Goal: Task Accomplishment & Management: Use online tool/utility

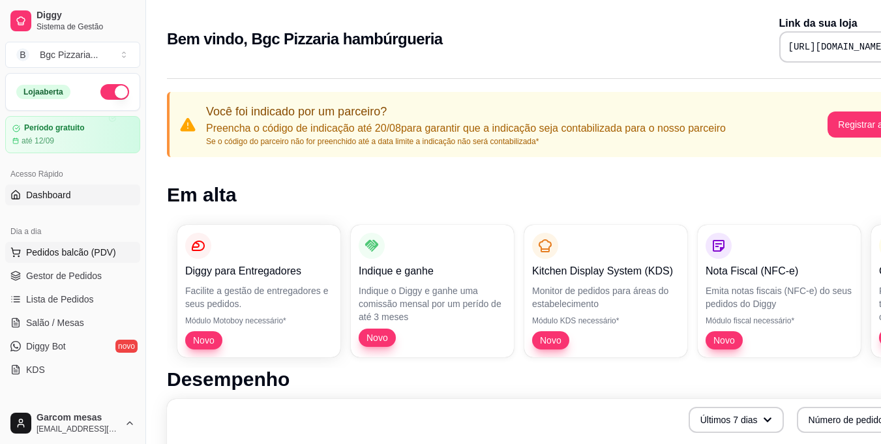
click at [95, 248] on span "Pedidos balcão (PDV)" at bounding box center [71, 252] width 90 height 13
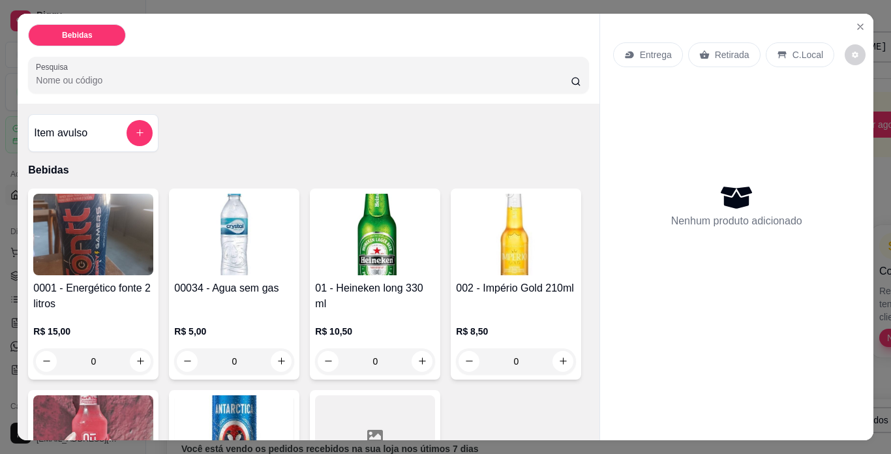
click at [330, 247] on img at bounding box center [375, 235] width 120 height 82
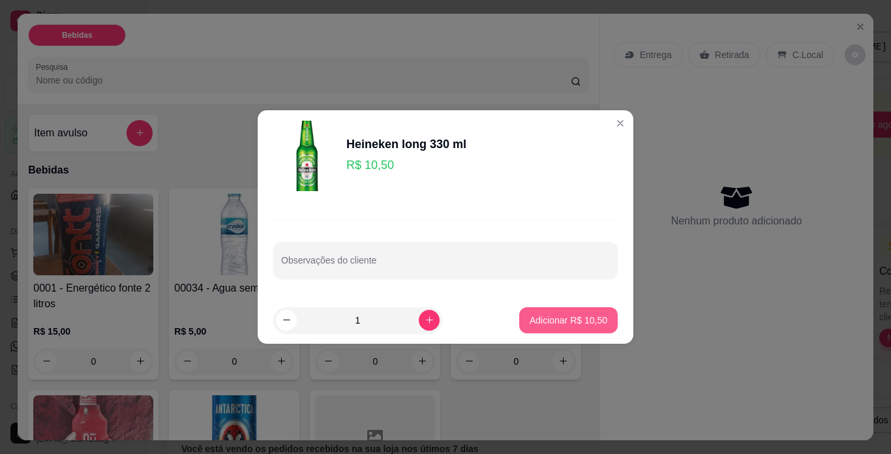
click at [556, 315] on p "Adicionar R$ 10,50" at bounding box center [569, 320] width 78 height 13
type input "1"
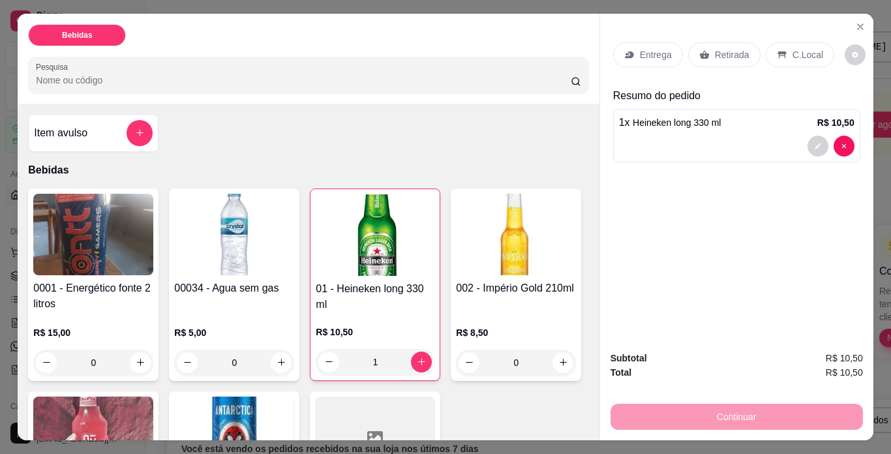
click at [798, 48] on p "C.Local" at bounding box center [807, 54] width 31 height 13
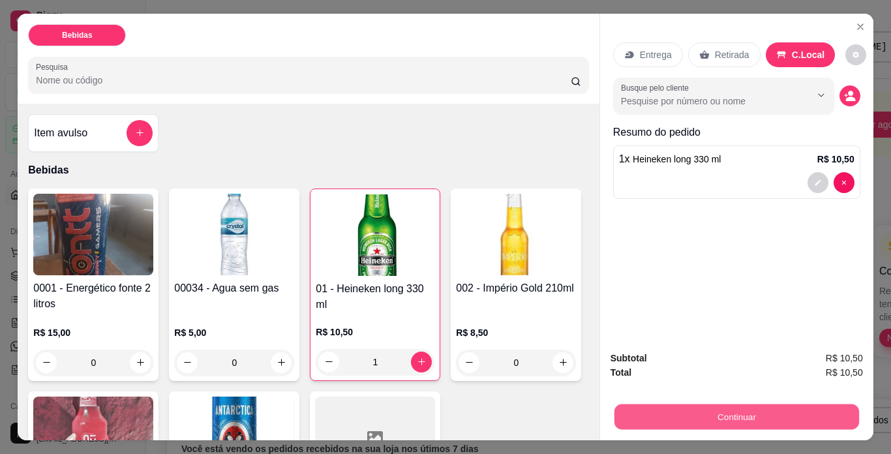
click at [756, 405] on button "Continuar" at bounding box center [736, 416] width 245 height 25
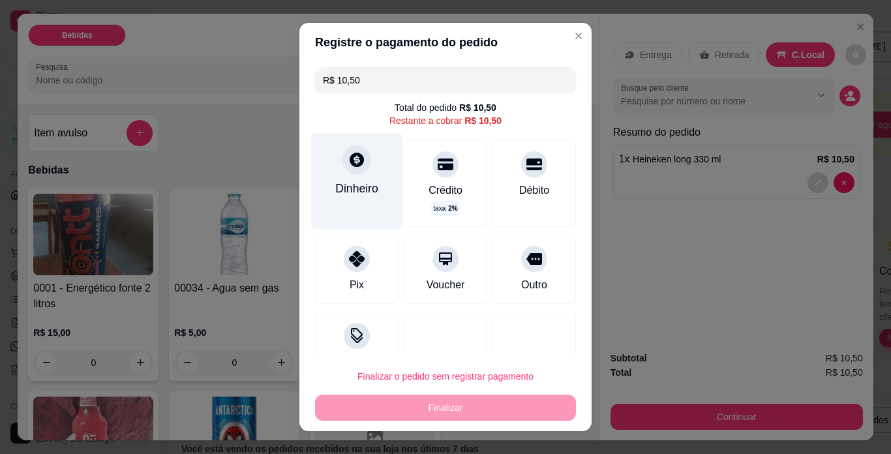
click at [336, 180] on div "Dinheiro" at bounding box center [357, 180] width 92 height 95
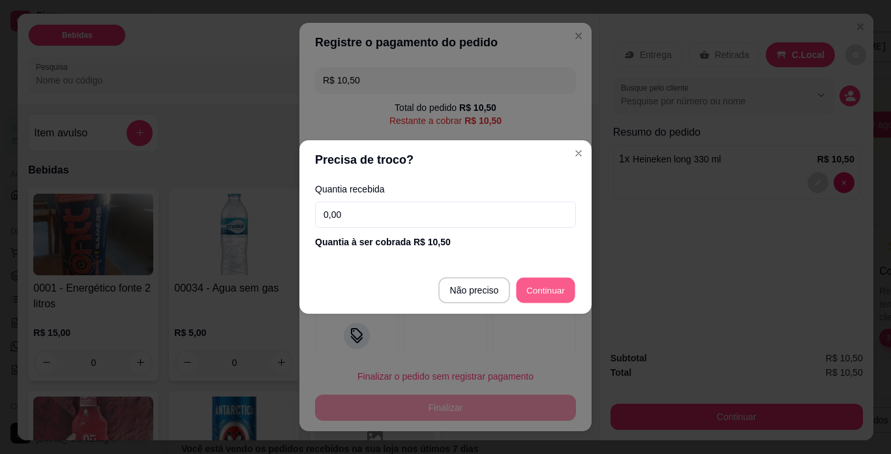
type input "R$ 0,00"
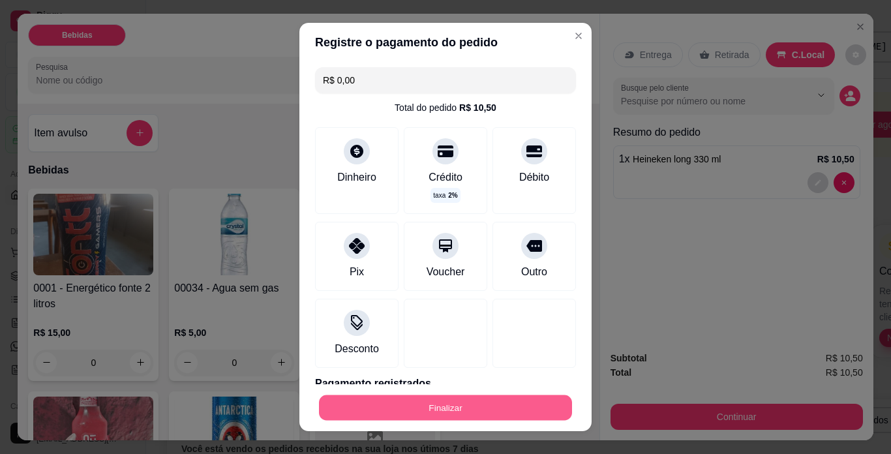
click at [532, 404] on button "Finalizar" at bounding box center [445, 407] width 253 height 25
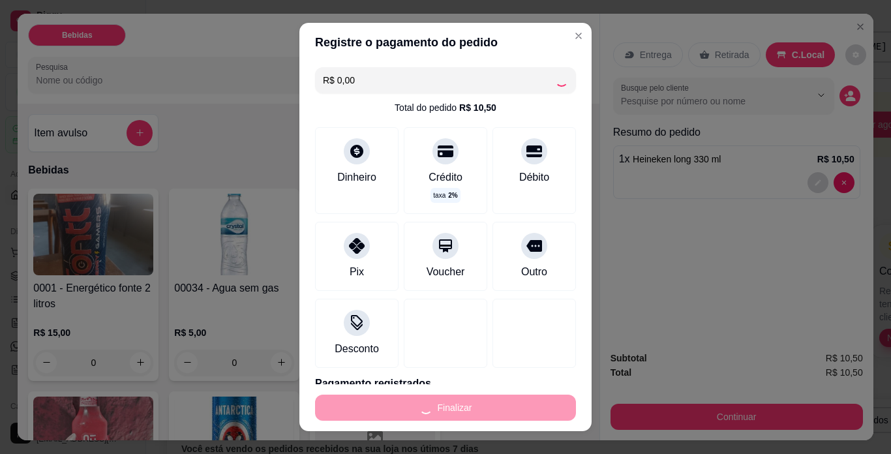
type input "0"
type input "-R$ 10,50"
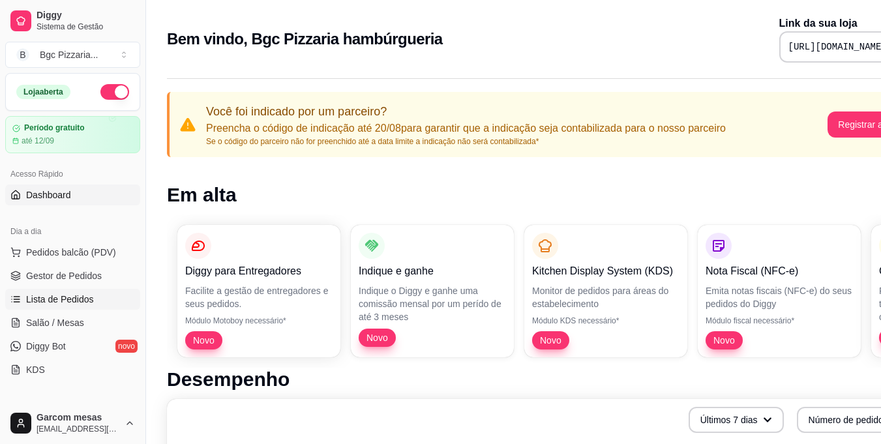
click at [68, 295] on span "Lista de Pedidos" at bounding box center [60, 299] width 68 height 13
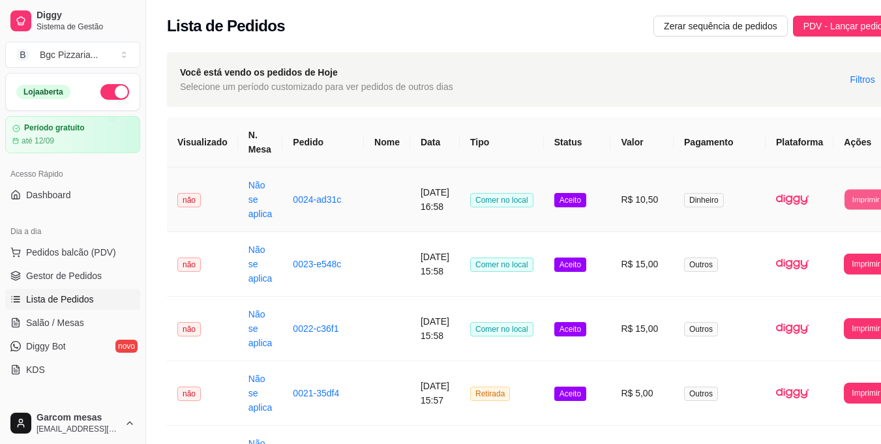
click at [860, 204] on button "Imprimir" at bounding box center [866, 199] width 42 height 20
click at [835, 248] on button "Impressora" at bounding box center [827, 258] width 91 height 20
click at [75, 258] on span "Pedidos balcão (PDV)" at bounding box center [71, 252] width 90 height 13
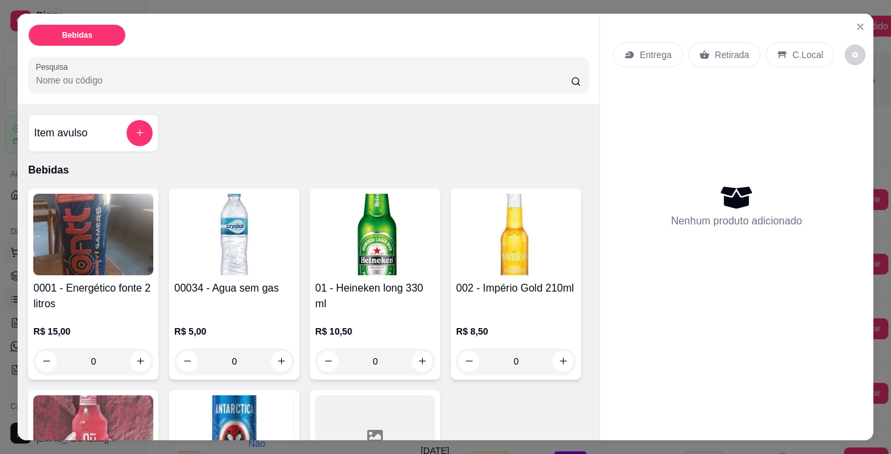
click at [75, 258] on img at bounding box center [93, 235] width 120 height 82
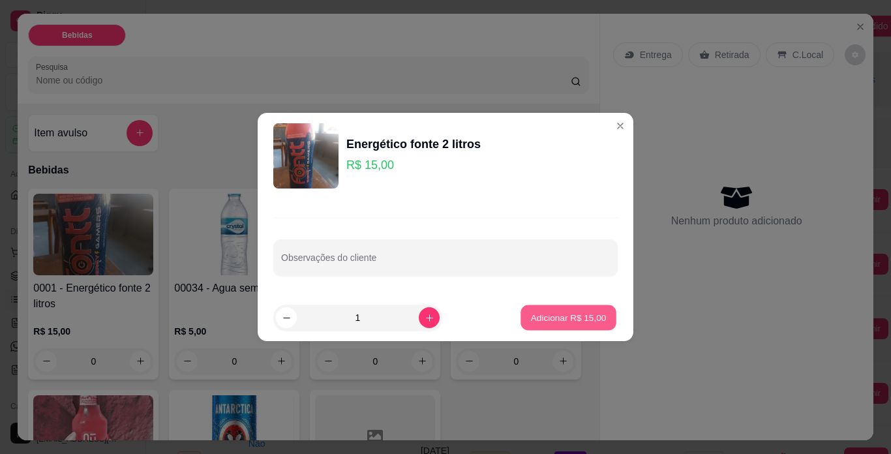
click at [550, 321] on p "Adicionar R$ 15,00" at bounding box center [569, 317] width 76 height 12
type input "1"
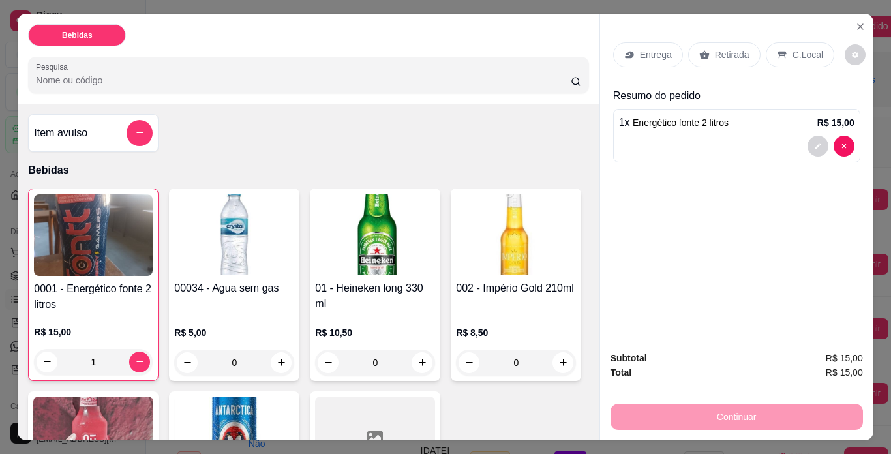
click at [368, 293] on h4 "01 - Heineken long 330 ml" at bounding box center [375, 295] width 120 height 31
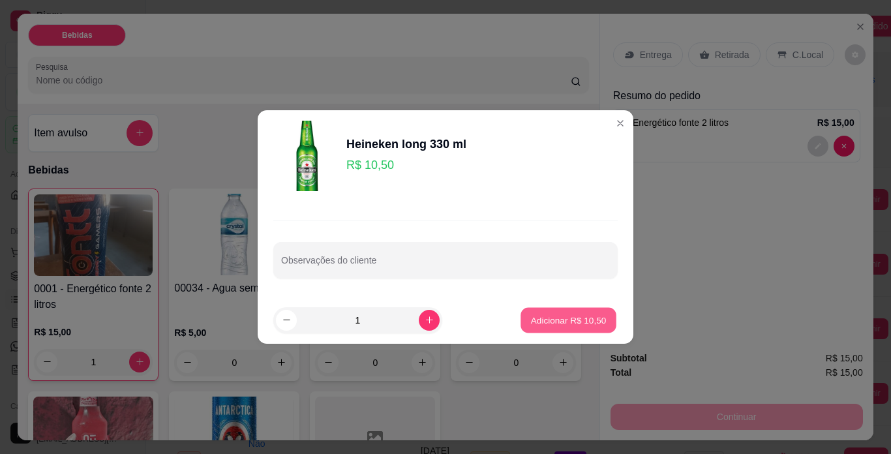
click at [556, 323] on p "Adicionar R$ 10,50" at bounding box center [569, 320] width 76 height 12
type input "1"
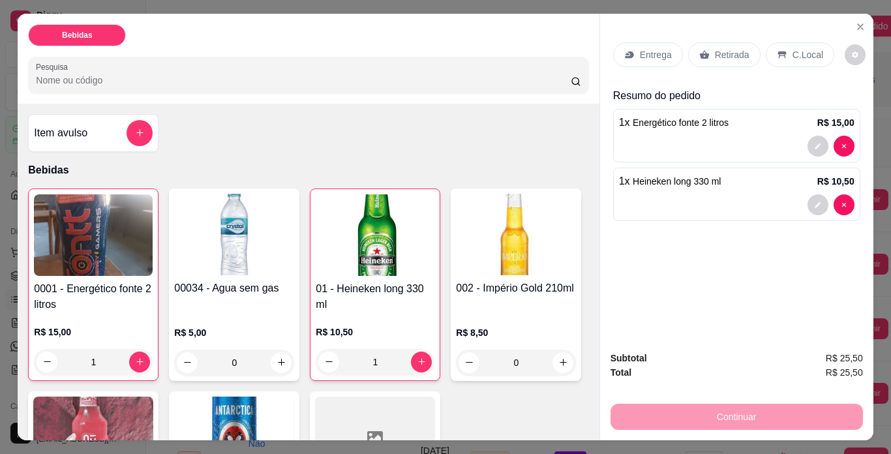
click at [715, 55] on p "Retirada" at bounding box center [732, 54] width 35 height 13
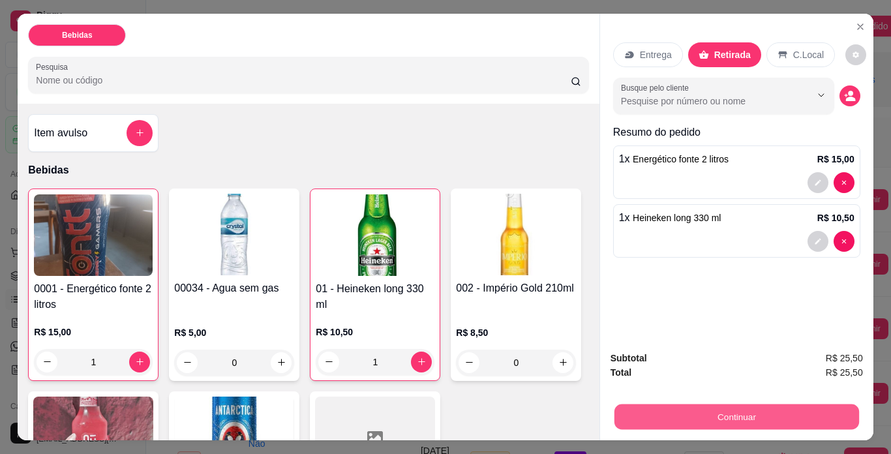
click at [739, 406] on button "Continuar" at bounding box center [736, 416] width 245 height 25
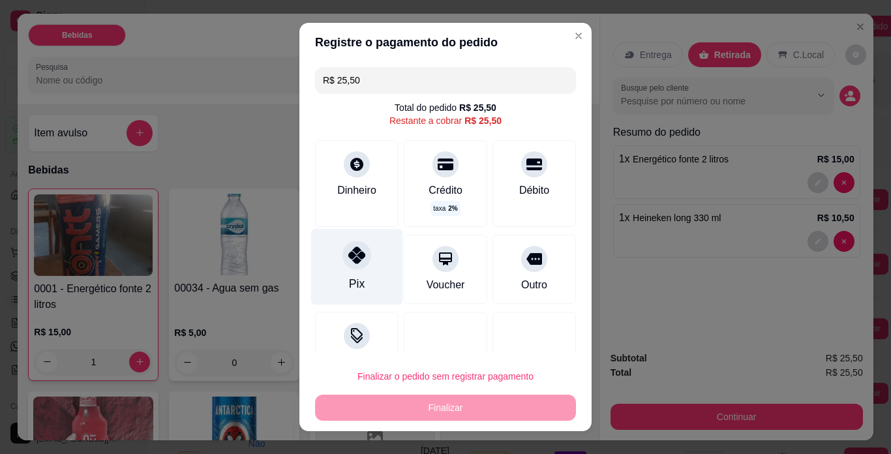
click at [348, 262] on icon at bounding box center [356, 255] width 17 height 17
type input "R$ 0,00"
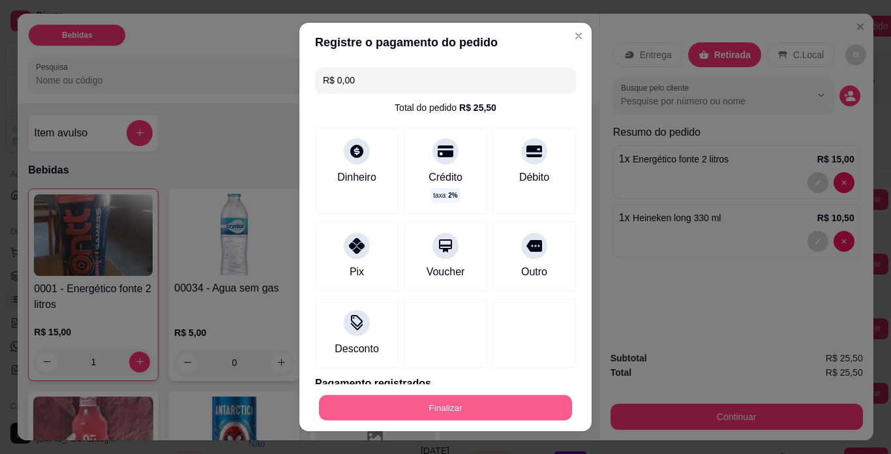
click at [488, 400] on button "Finalizar" at bounding box center [445, 407] width 253 height 25
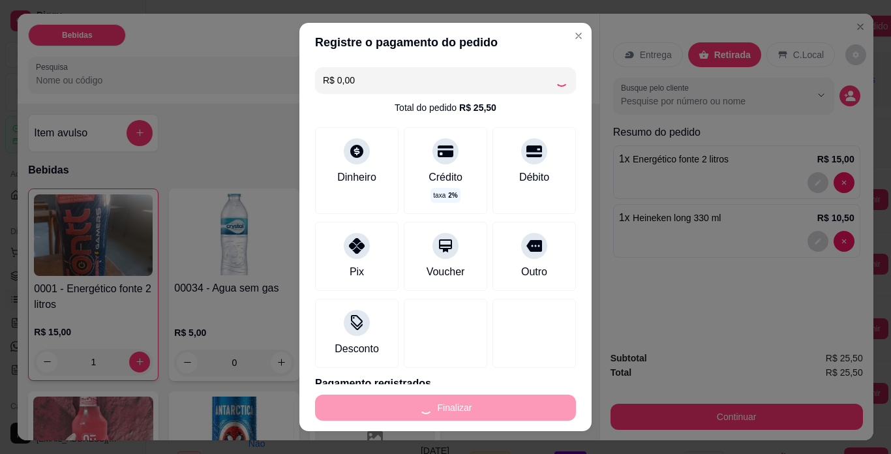
type input "0"
type input "-R$ 25,50"
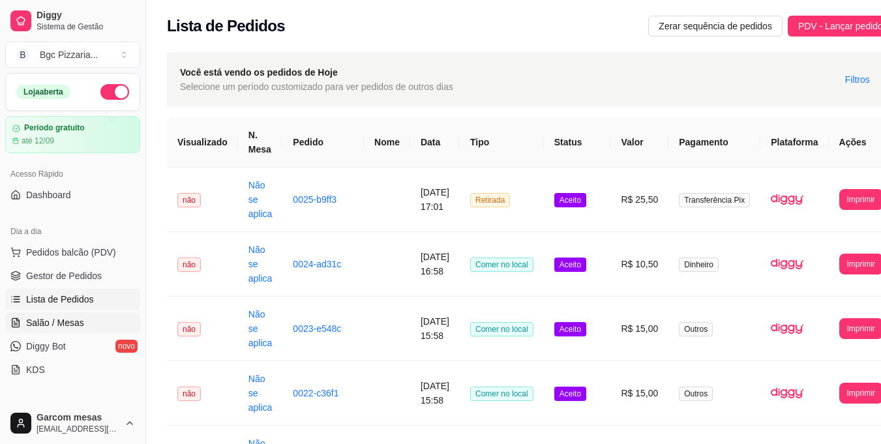
click at [67, 323] on span "Salão / Mesas" at bounding box center [55, 322] width 58 height 13
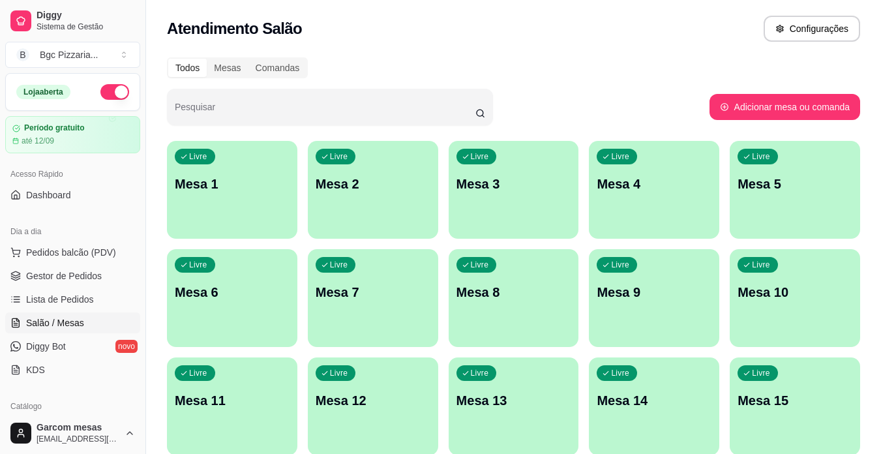
click at [245, 220] on div "Livre Mesa 1" at bounding box center [232, 182] width 130 height 82
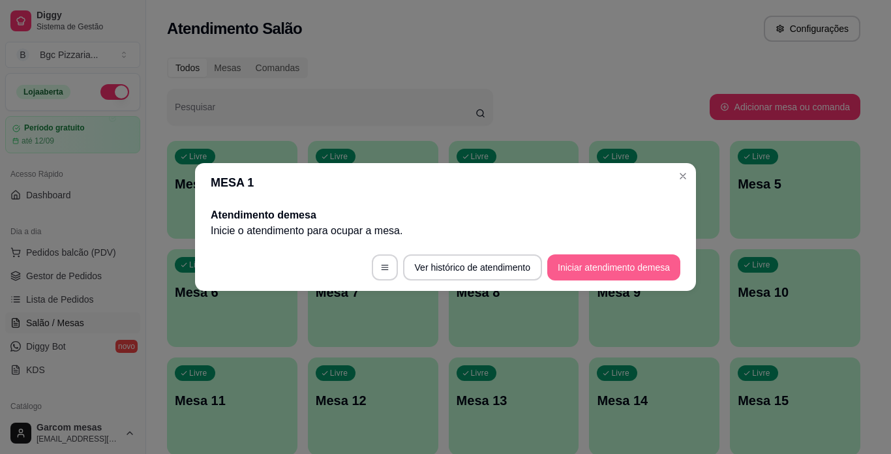
click at [567, 270] on button "Iniciar atendimento de mesa" at bounding box center [613, 267] width 133 height 26
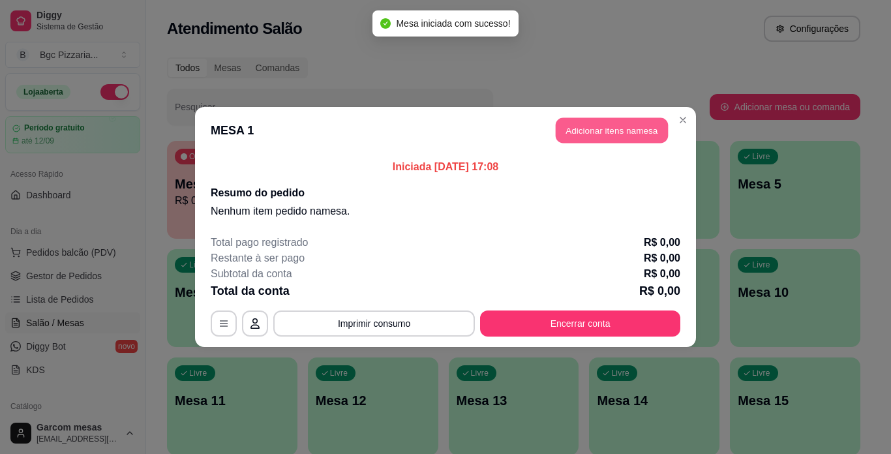
click at [610, 127] on button "Adicionar itens na mesa" at bounding box center [612, 130] width 112 height 25
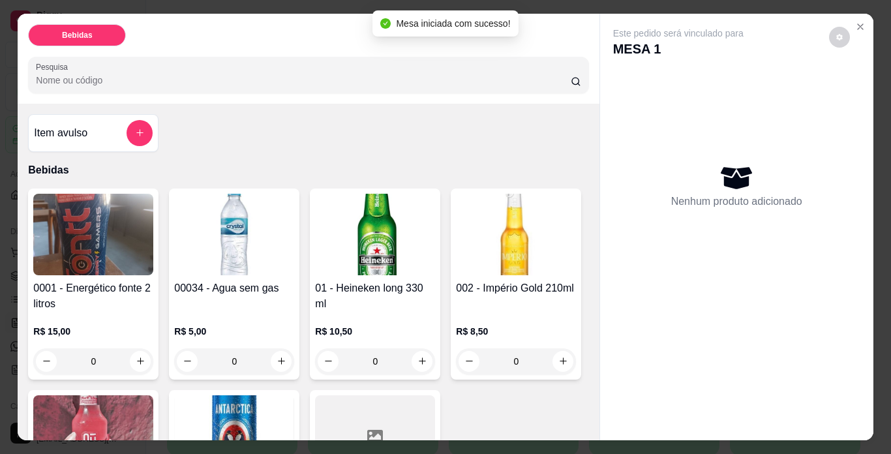
click at [364, 245] on img at bounding box center [375, 235] width 120 height 82
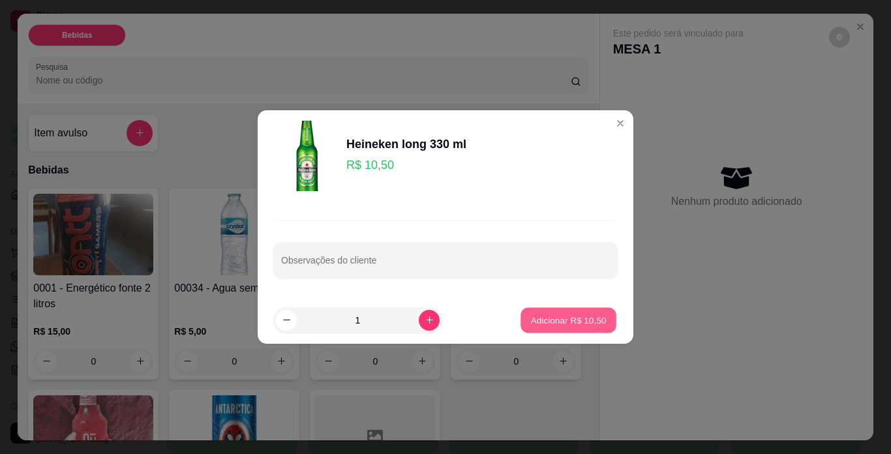
click at [547, 316] on p "Adicionar R$ 10,50" at bounding box center [569, 320] width 76 height 12
type input "1"
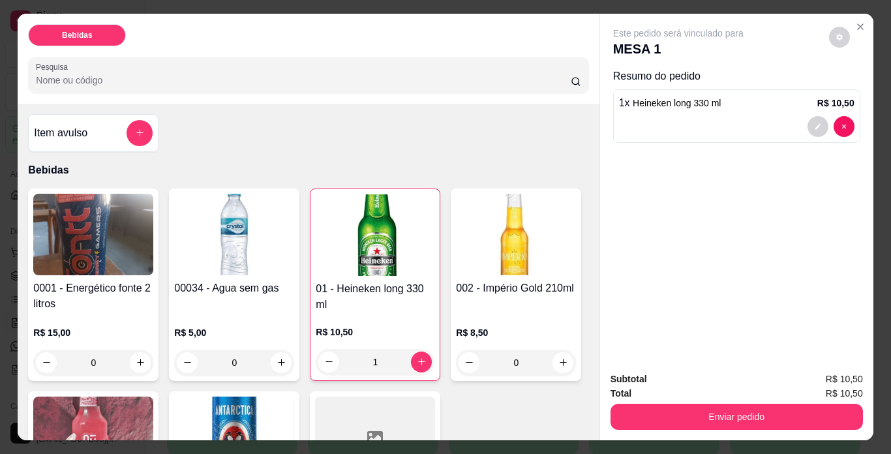
click at [99, 237] on img at bounding box center [93, 235] width 120 height 82
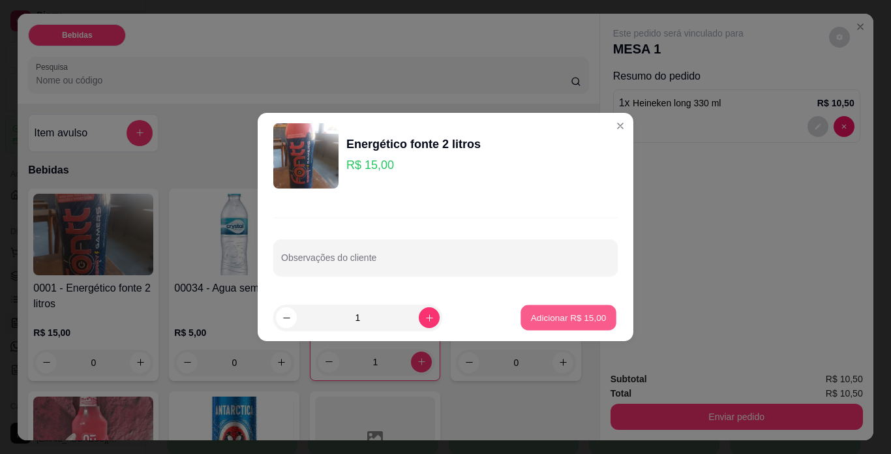
click at [556, 317] on p "Adicionar R$ 15,00" at bounding box center [569, 317] width 76 height 12
type input "1"
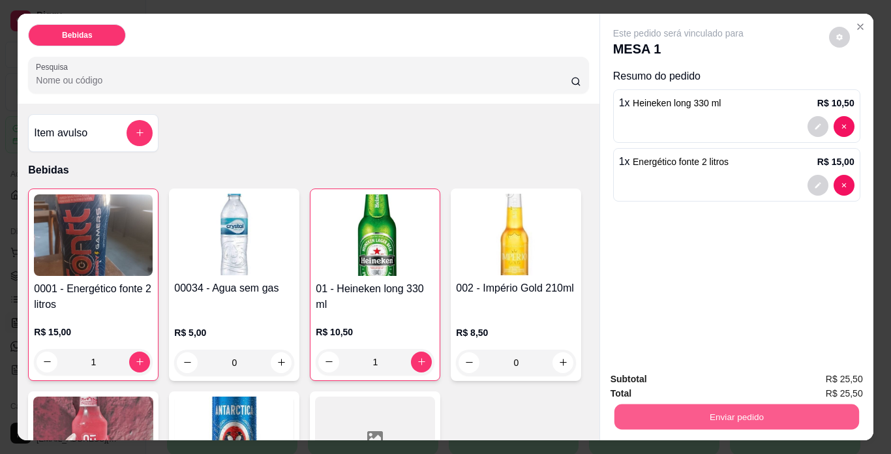
click at [762, 413] on button "Enviar pedido" at bounding box center [736, 416] width 245 height 25
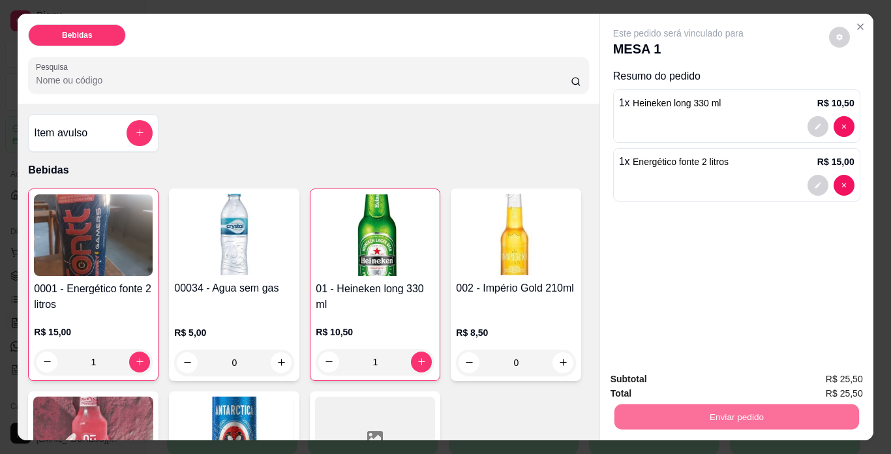
click at [734, 376] on button "Não registrar e enviar pedido" at bounding box center [693, 380] width 132 height 24
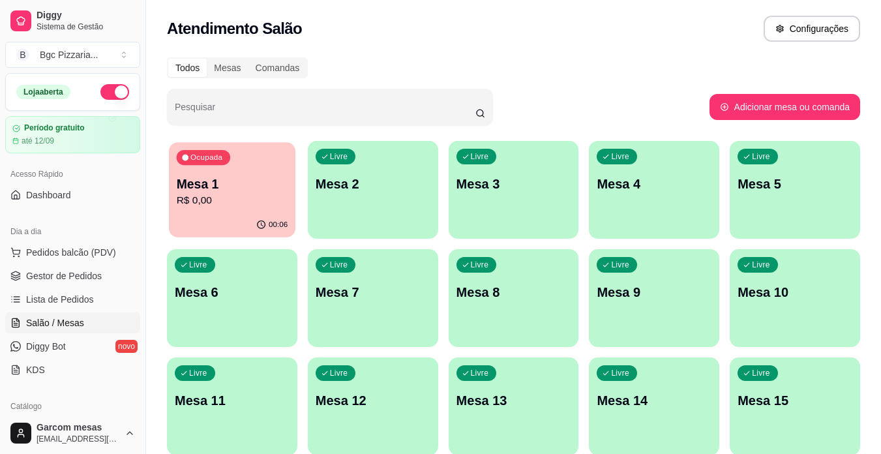
click at [202, 204] on p "R$ 0,00" at bounding box center [233, 200] width 112 height 15
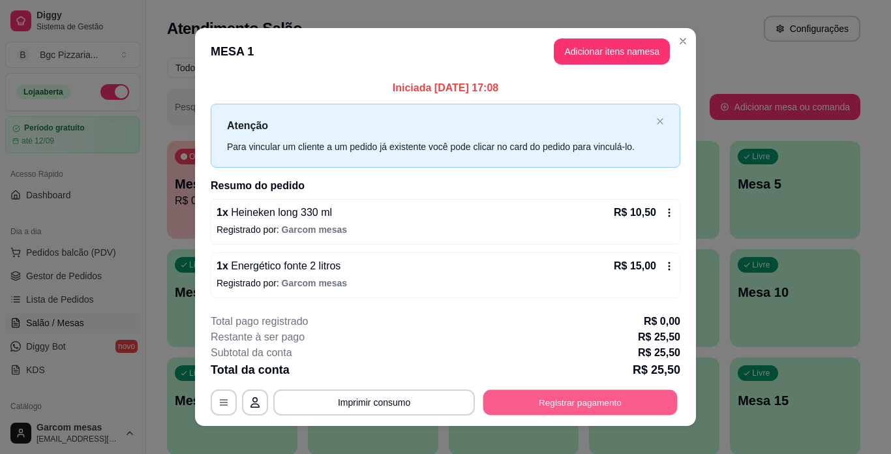
click at [535, 407] on button "Registrar pagamento" at bounding box center [580, 401] width 194 height 25
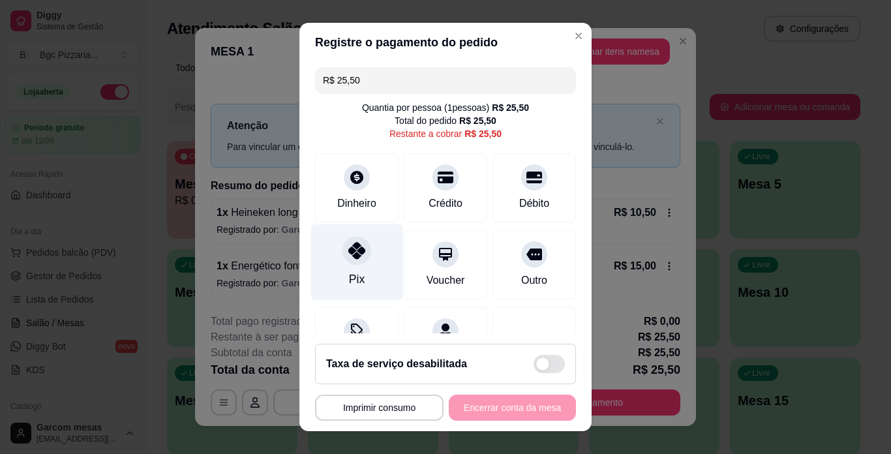
click at [334, 267] on div "Pix" at bounding box center [357, 262] width 92 height 76
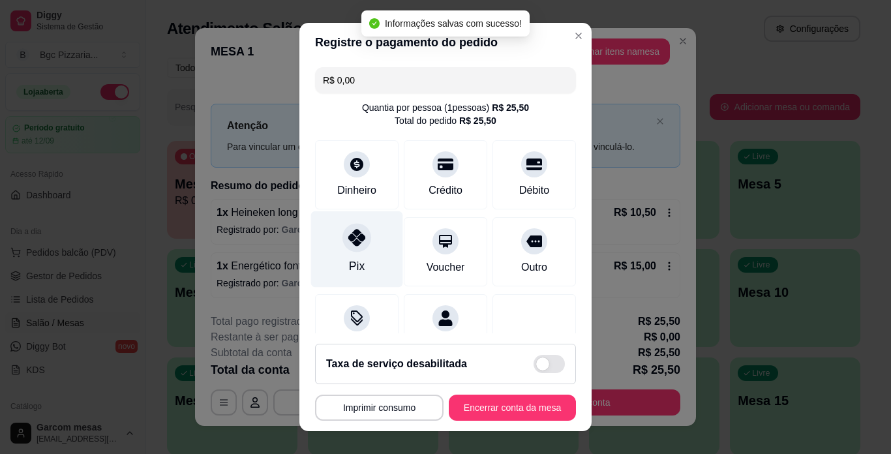
type input "R$ 0,00"
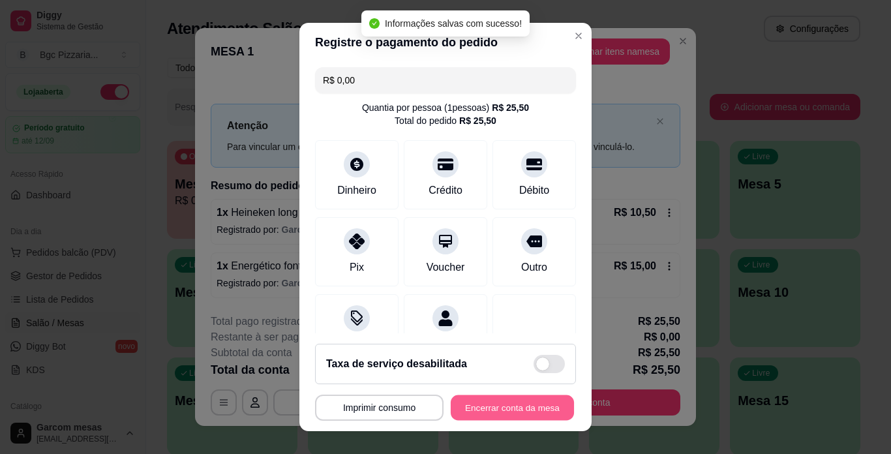
click at [531, 406] on button "Encerrar conta da mesa" at bounding box center [512, 407] width 123 height 25
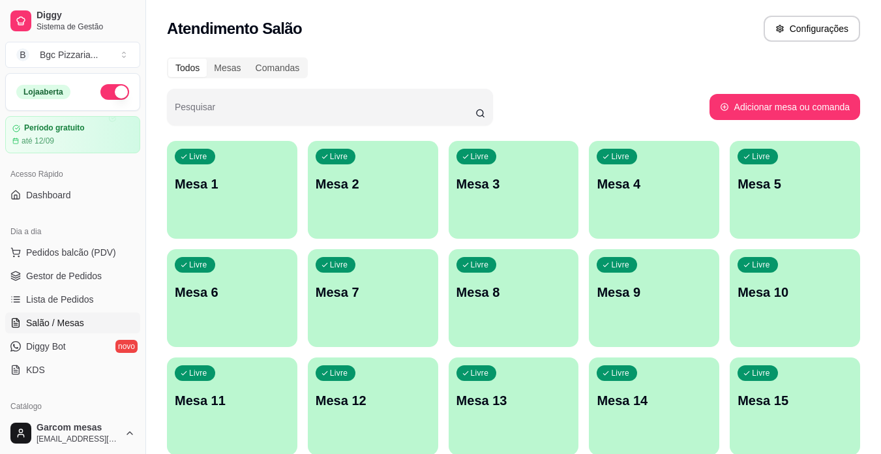
click at [258, 205] on div "Livre Mesa 1" at bounding box center [232, 182] width 130 height 82
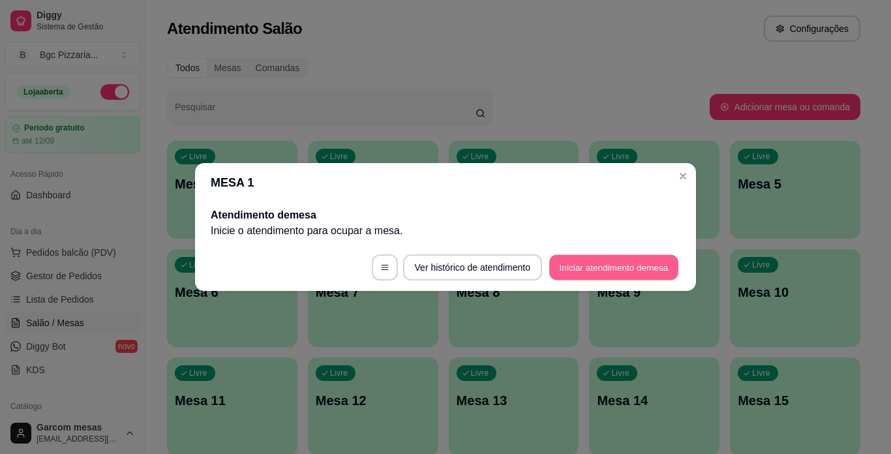
click at [633, 263] on button "Iniciar atendimento de mesa" at bounding box center [613, 267] width 129 height 25
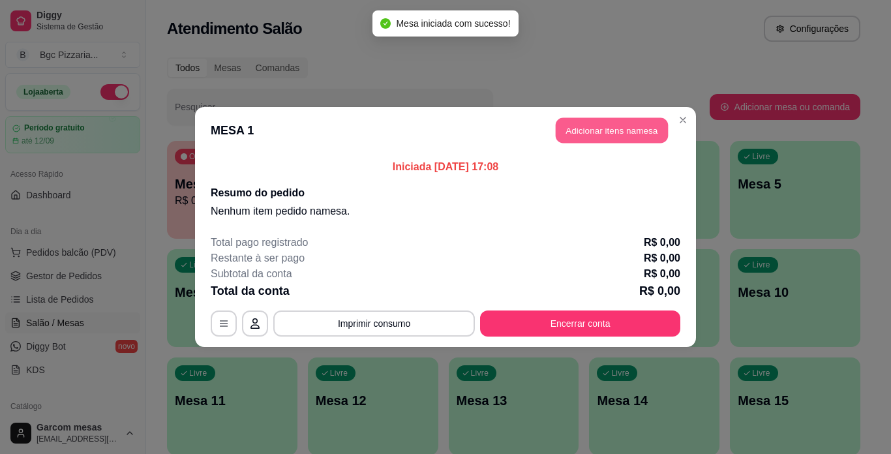
click at [565, 134] on button "Adicionar itens na mesa" at bounding box center [612, 130] width 112 height 25
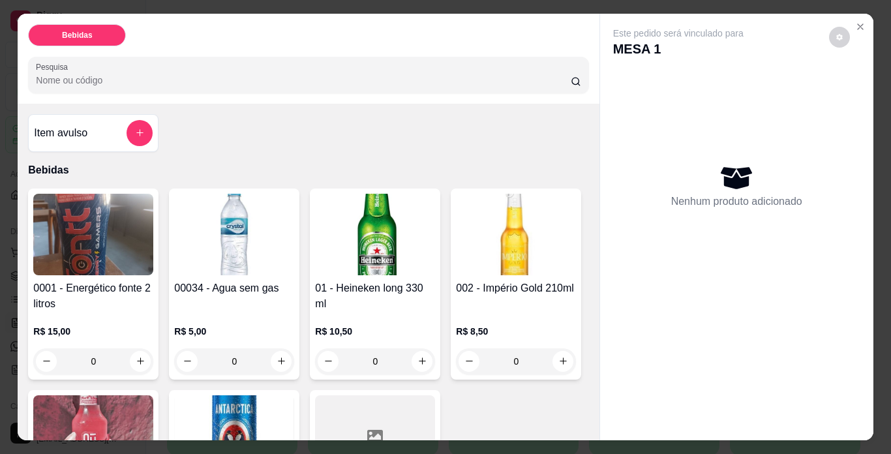
click at [417, 256] on img at bounding box center [375, 235] width 120 height 82
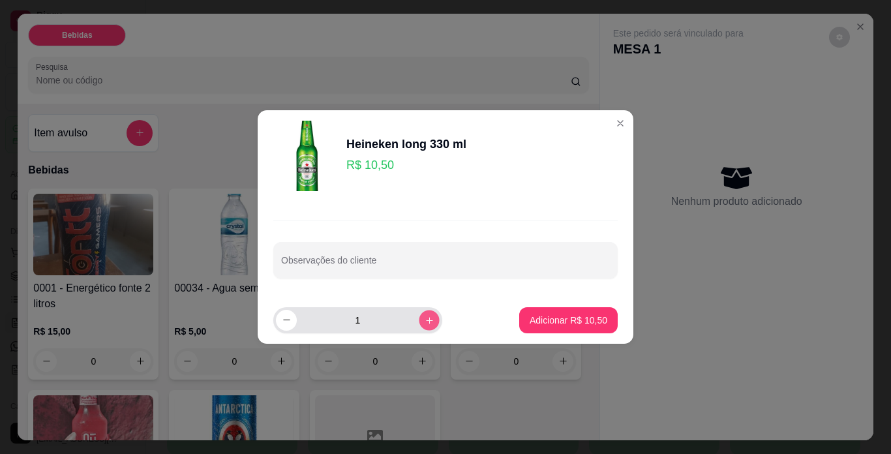
click at [426, 320] on icon "increase-product-quantity" at bounding box center [429, 320] width 7 height 7
type input "5"
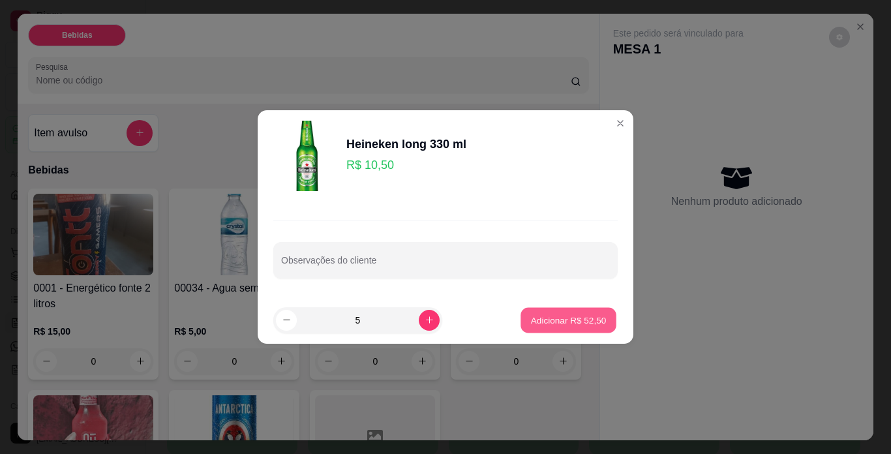
click at [573, 320] on p "Adicionar R$ 52,50" at bounding box center [569, 320] width 76 height 12
type input "5"
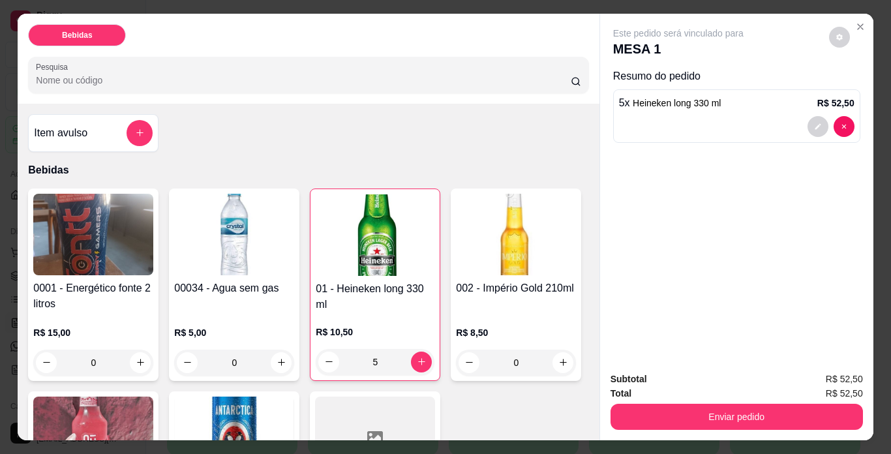
click at [88, 327] on p "R$ 15,00" at bounding box center [93, 332] width 120 height 13
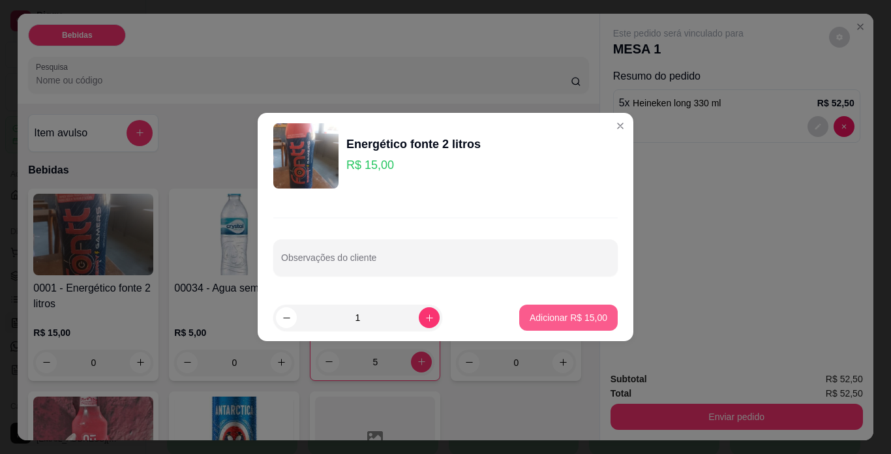
click at [554, 314] on p "Adicionar R$ 15,00" at bounding box center [569, 317] width 78 height 13
type input "1"
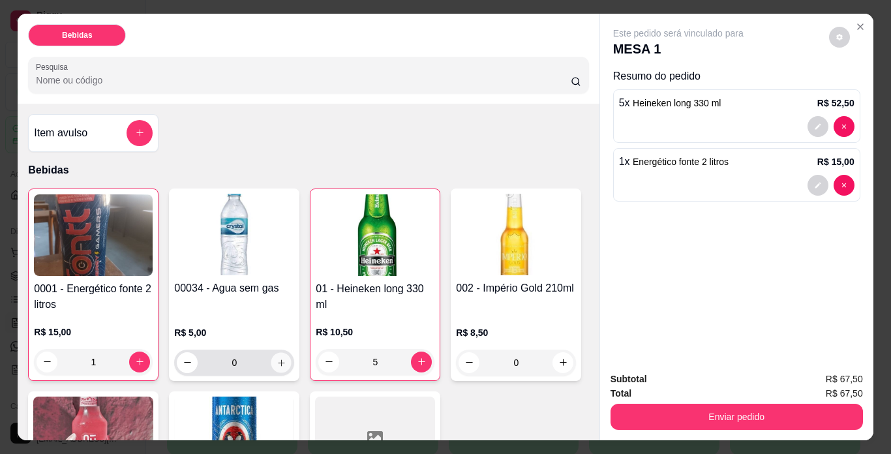
click at [280, 360] on icon "increase-product-quantity" at bounding box center [282, 363] width 10 height 10
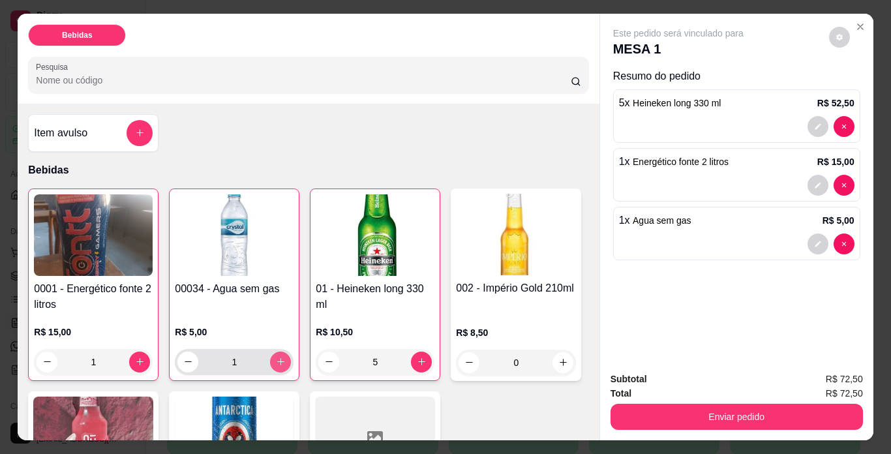
click at [280, 360] on icon "increase-product-quantity" at bounding box center [281, 362] width 10 height 10
type input "2"
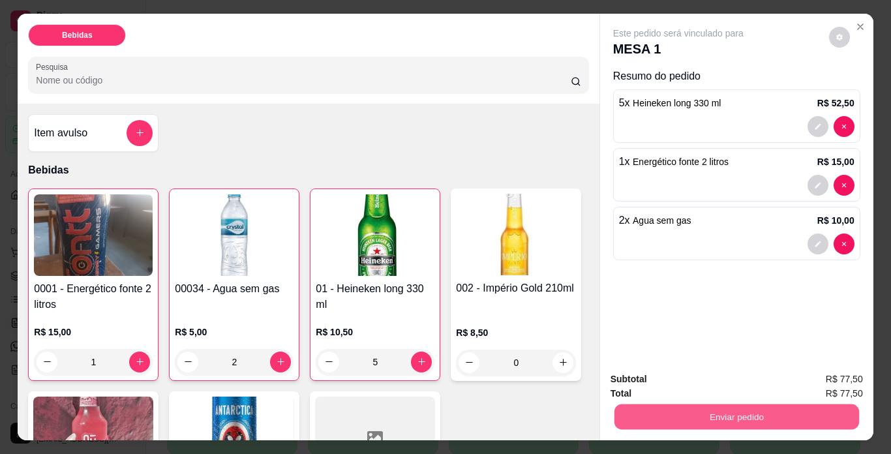
click at [708, 408] on button "Enviar pedido" at bounding box center [736, 416] width 245 height 25
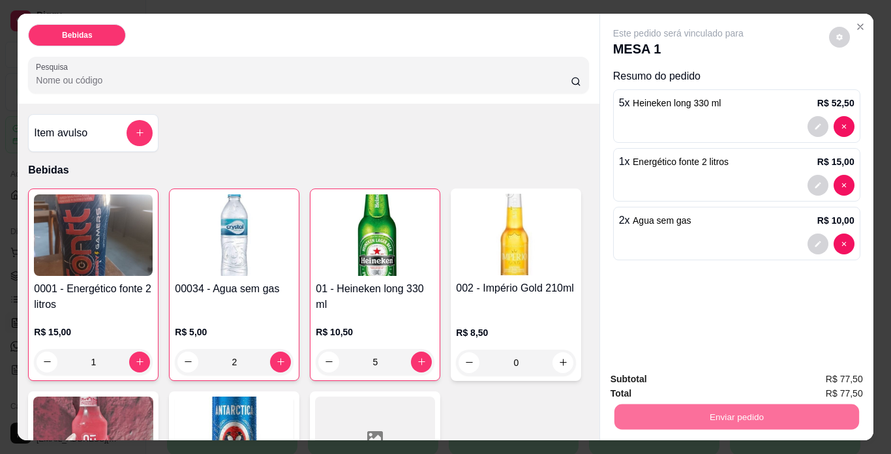
click at [722, 376] on button "Não registrar e enviar pedido" at bounding box center [693, 380] width 132 height 24
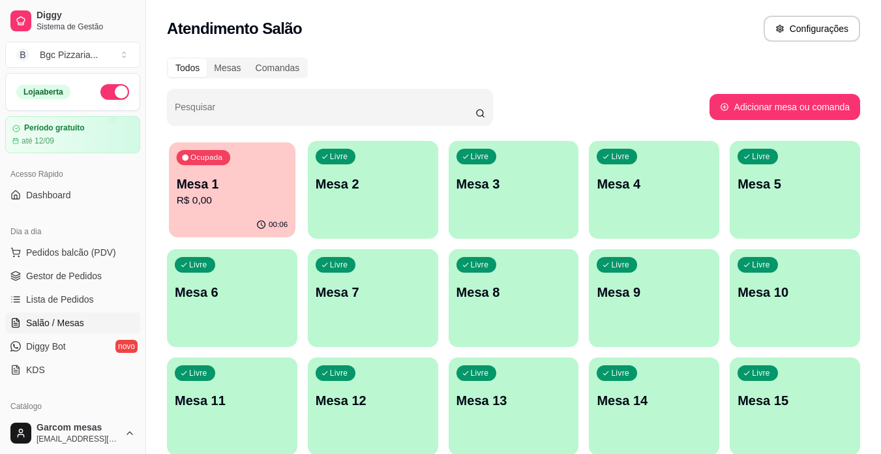
click at [273, 204] on p "R$ 0,00" at bounding box center [233, 200] width 112 height 15
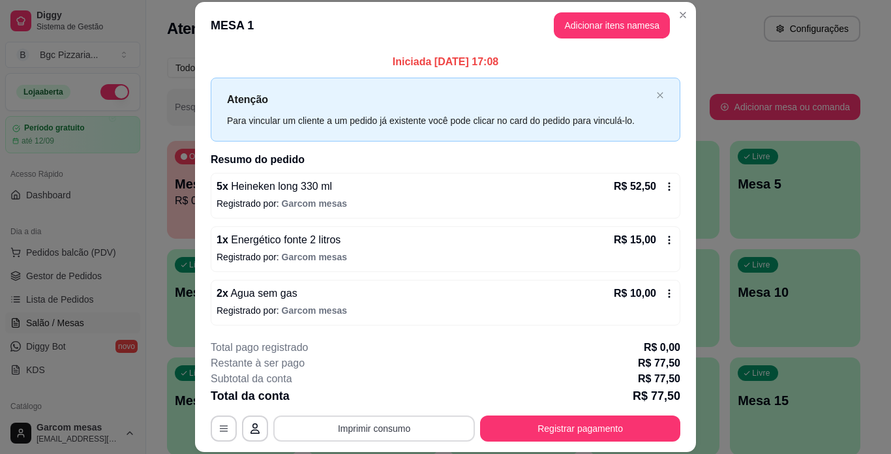
click at [359, 433] on button "Imprimir consumo" at bounding box center [374, 428] width 202 height 26
click at [374, 398] on button "Impressora" at bounding box center [372, 398] width 91 height 20
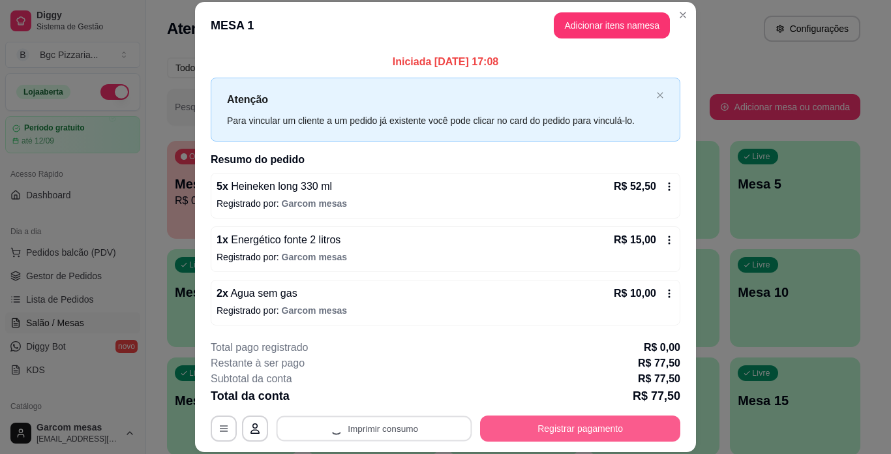
click at [516, 430] on button "Registrar pagamento" at bounding box center [580, 428] width 200 height 26
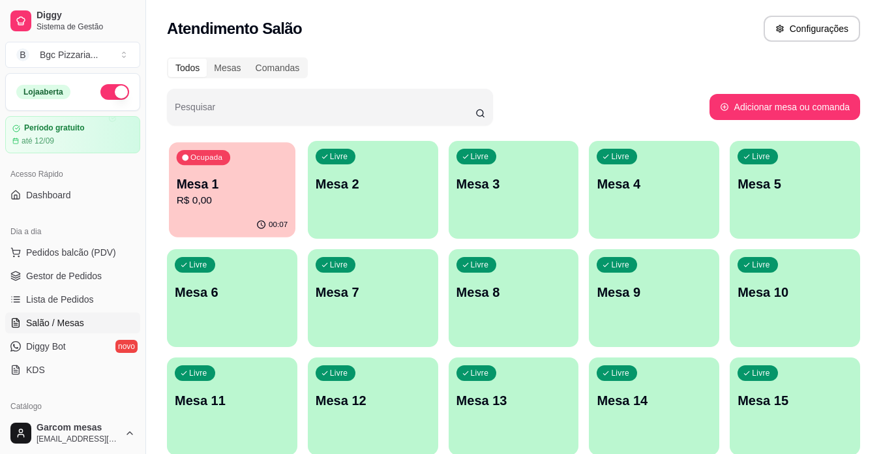
click at [267, 206] on p "R$ 0,00" at bounding box center [233, 200] width 112 height 15
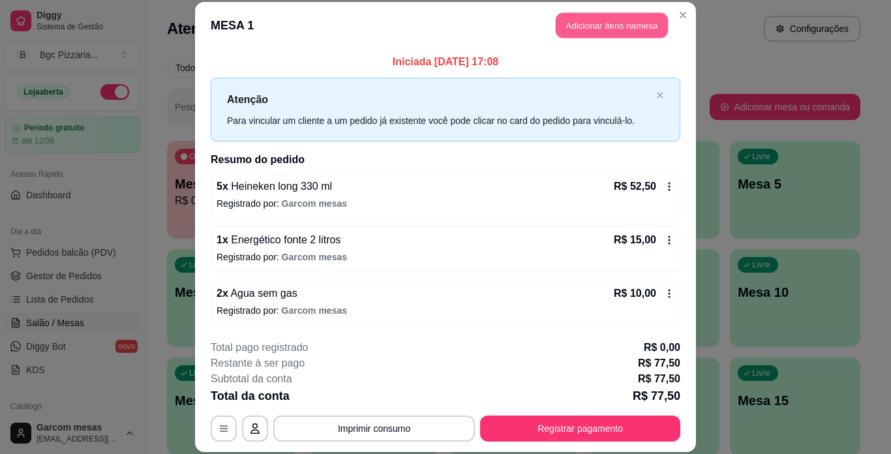
click at [615, 25] on button "Adicionar itens na mesa" at bounding box center [612, 25] width 112 height 25
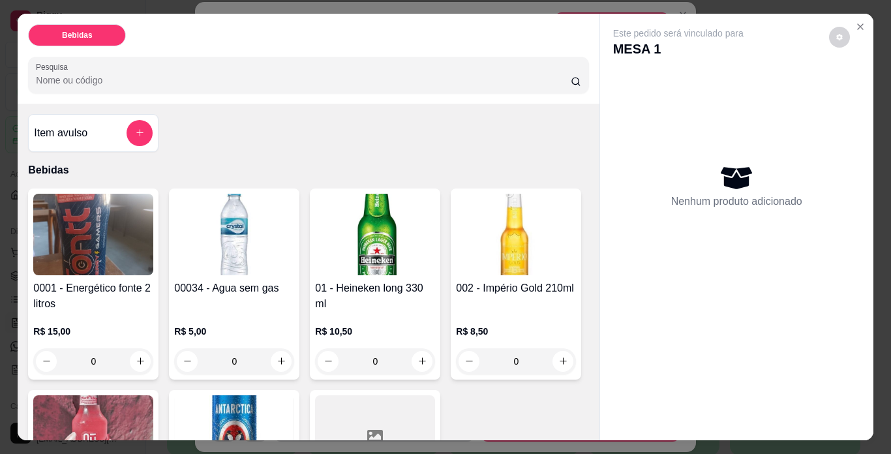
click at [294, 417] on img at bounding box center [234, 436] width 120 height 82
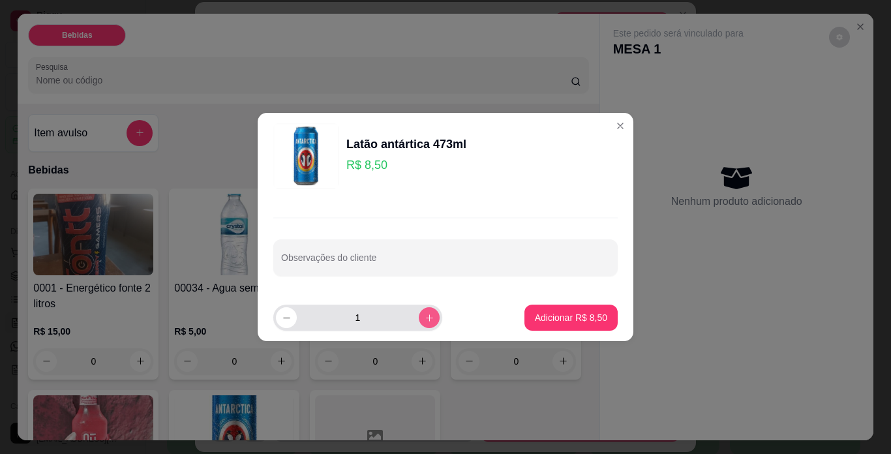
click at [425, 315] on icon "increase-product-quantity" at bounding box center [430, 318] width 10 height 10
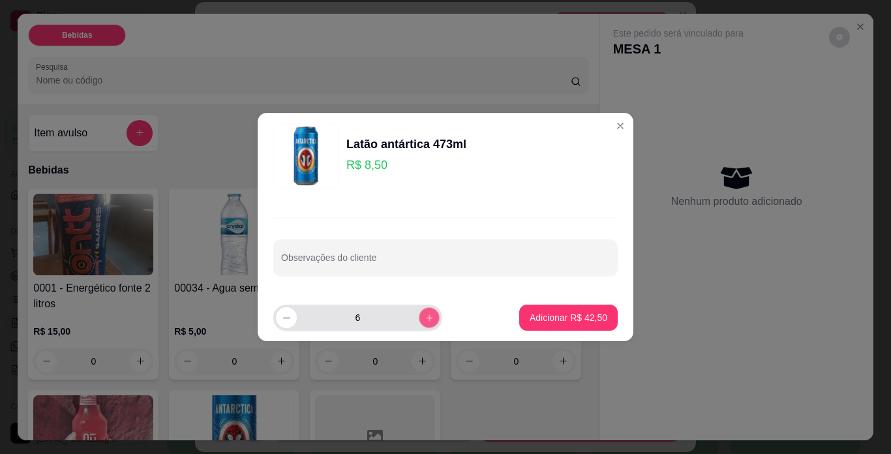
click at [425, 315] on icon "increase-product-quantity" at bounding box center [430, 318] width 10 height 10
type input "7"
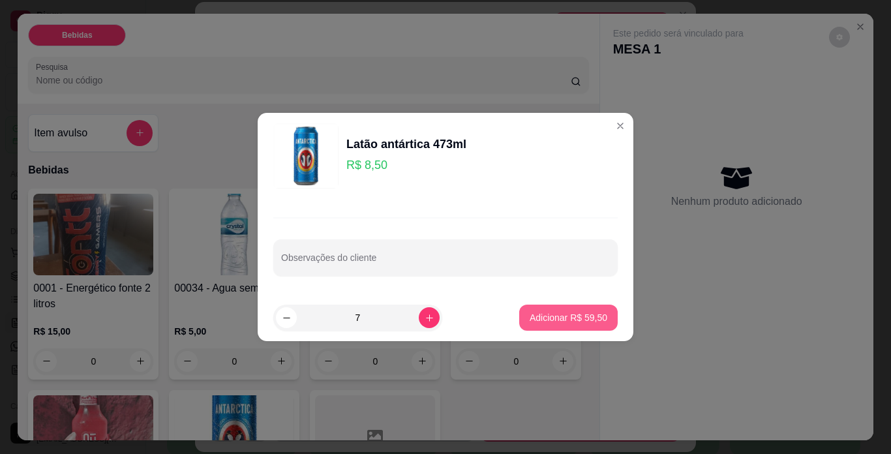
click at [552, 320] on p "Adicionar R$ 59,50" at bounding box center [569, 317] width 78 height 13
type input "7"
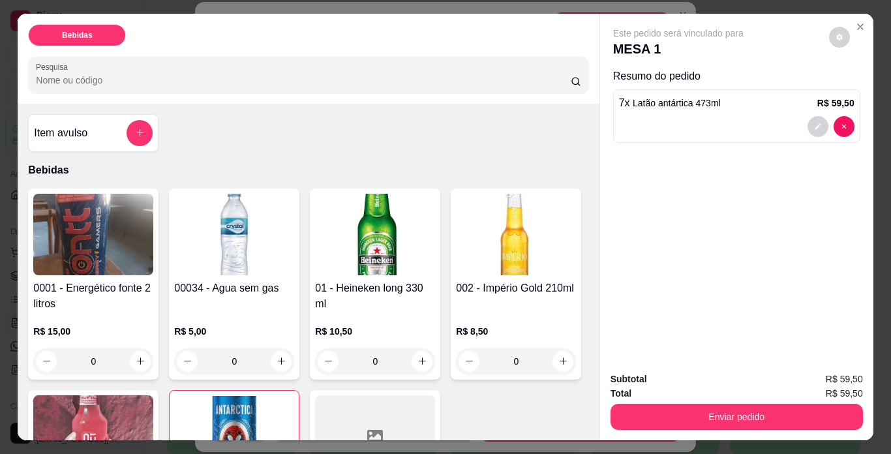
click at [456, 275] on img at bounding box center [516, 235] width 120 height 82
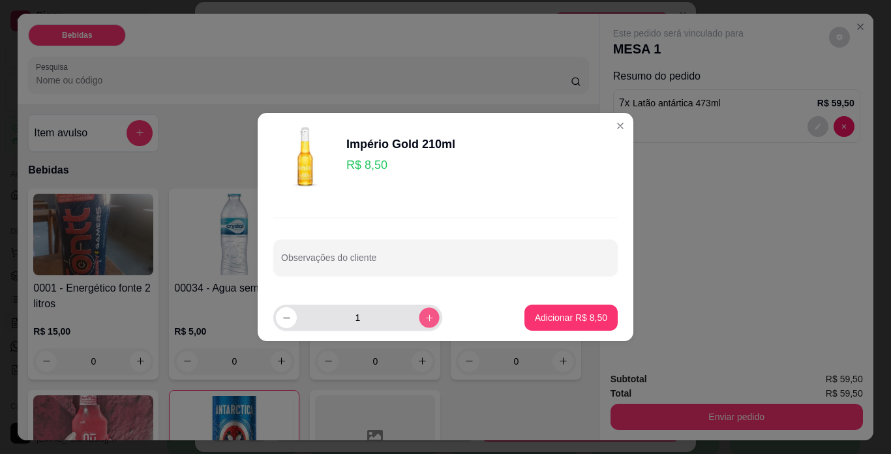
click at [425, 314] on icon "increase-product-quantity" at bounding box center [430, 318] width 10 height 10
type input "3"
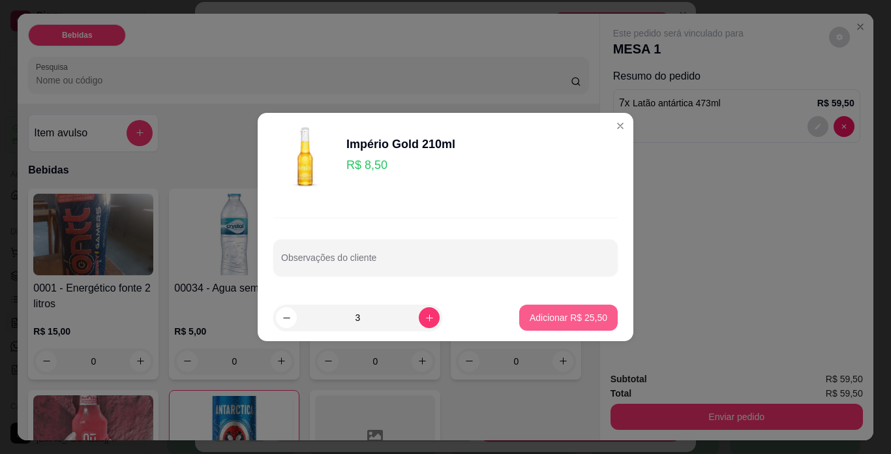
click at [537, 324] on button "Adicionar R$ 25,50" at bounding box center [568, 318] width 98 height 26
type input "3"
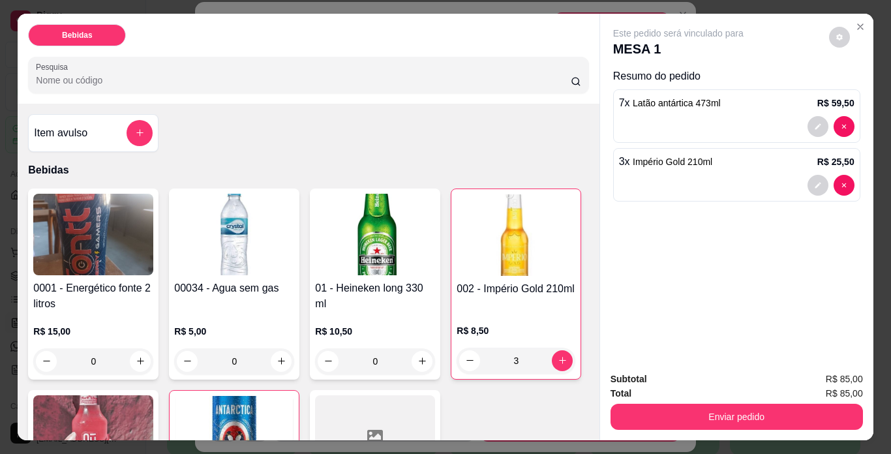
click at [153, 400] on img at bounding box center [93, 436] width 120 height 82
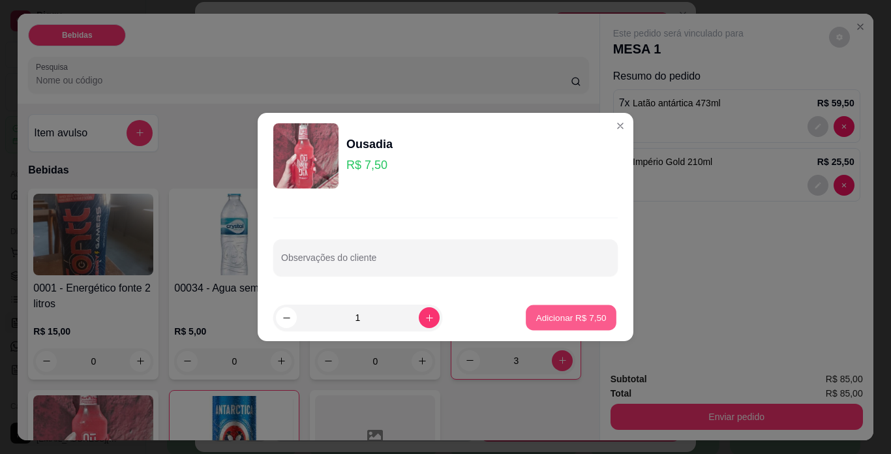
click at [577, 317] on p "Adicionar R$ 7,50" at bounding box center [570, 317] width 70 height 12
type input "1"
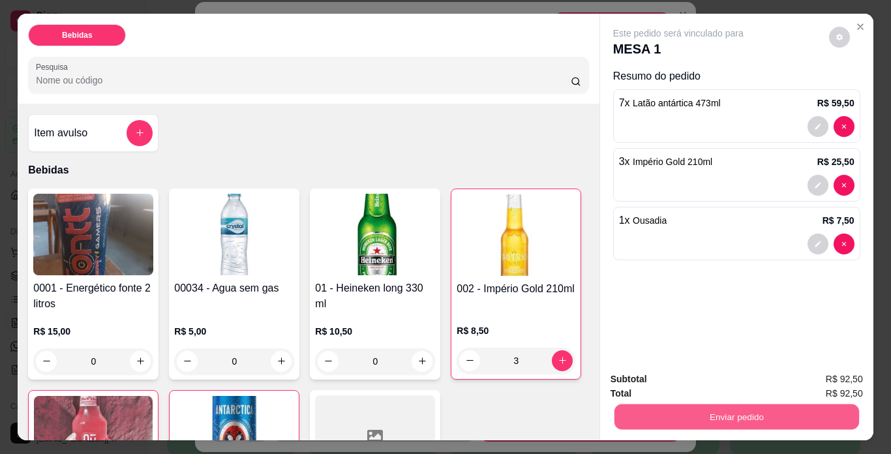
click at [737, 407] on button "Enviar pedido" at bounding box center [736, 416] width 245 height 25
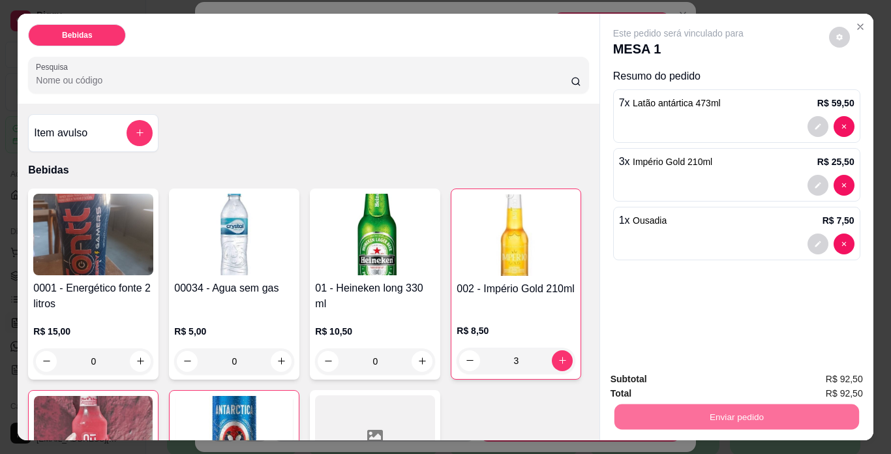
click at [708, 379] on button "Não registrar e enviar pedido" at bounding box center [693, 380] width 132 height 24
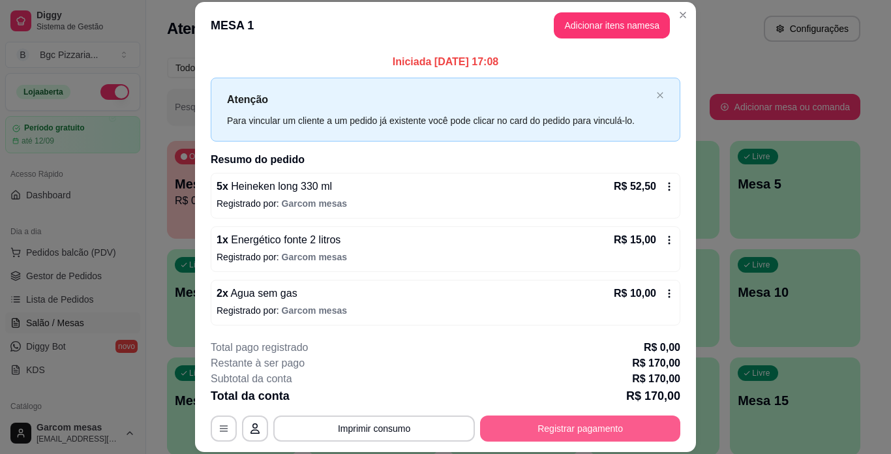
click at [569, 430] on button "Registrar pagamento" at bounding box center [580, 428] width 200 height 26
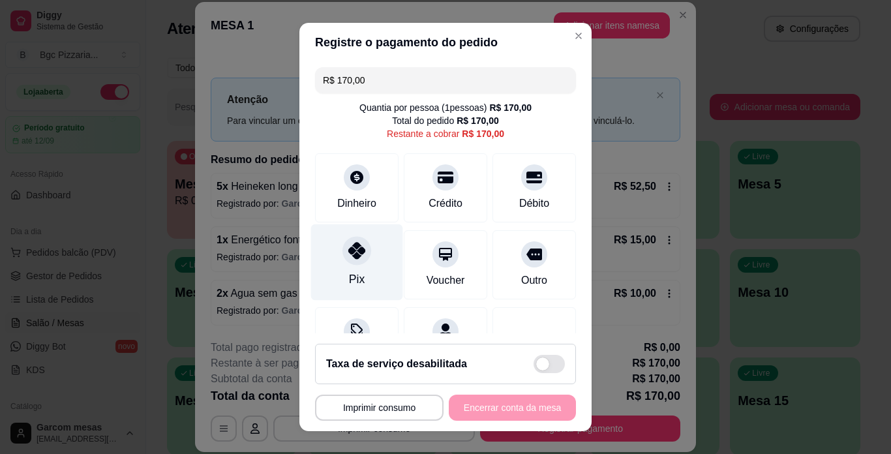
click at [352, 271] on div "Pix" at bounding box center [357, 279] width 16 height 17
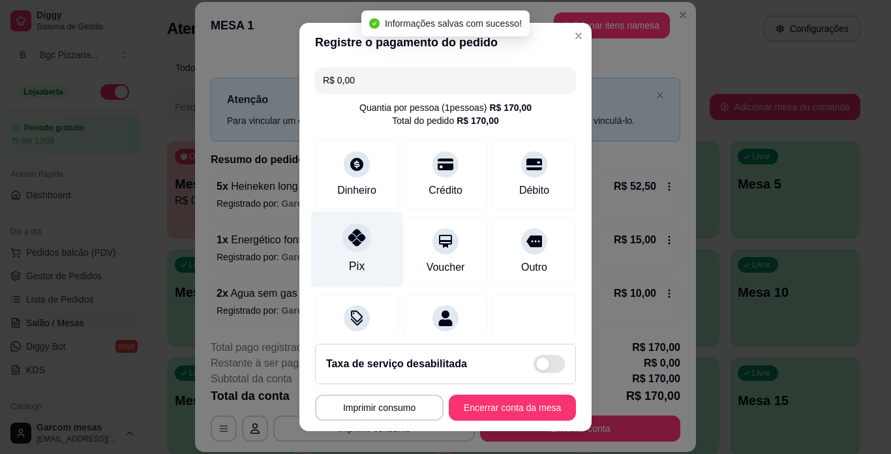
type input "R$ 0,00"
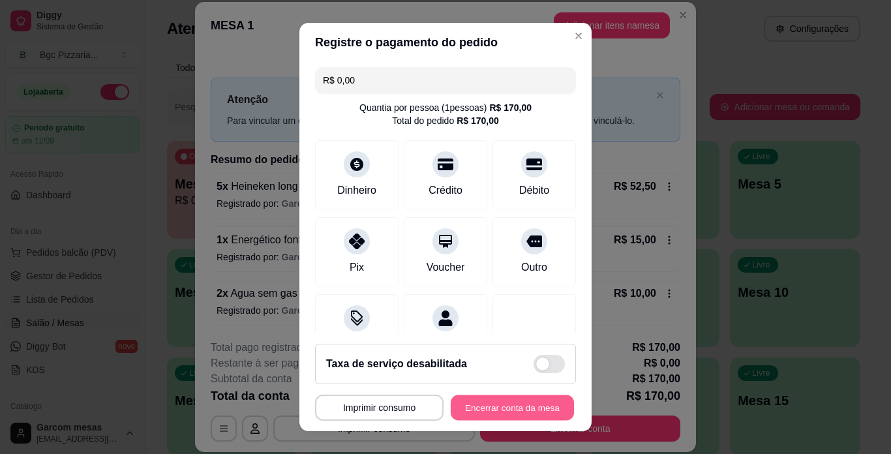
click at [466, 412] on button "Encerrar conta da mesa" at bounding box center [512, 407] width 123 height 25
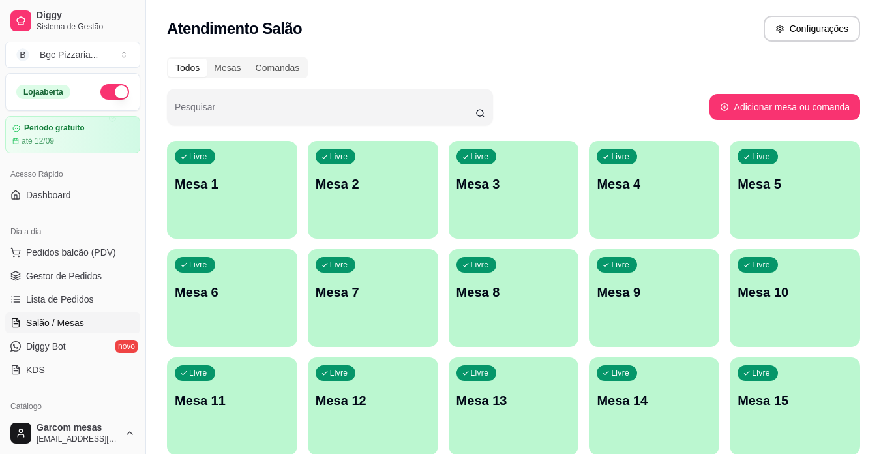
click at [257, 224] on div "button" at bounding box center [232, 231] width 130 height 16
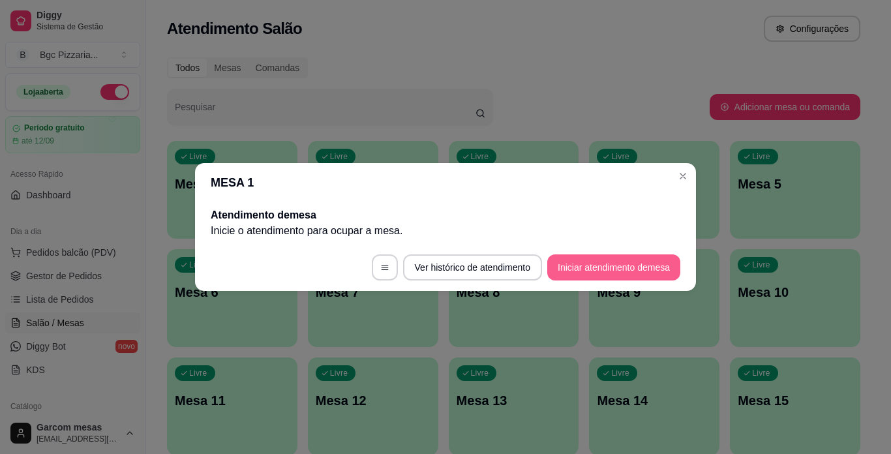
click at [643, 263] on button "Iniciar atendimento de mesa" at bounding box center [613, 267] width 133 height 26
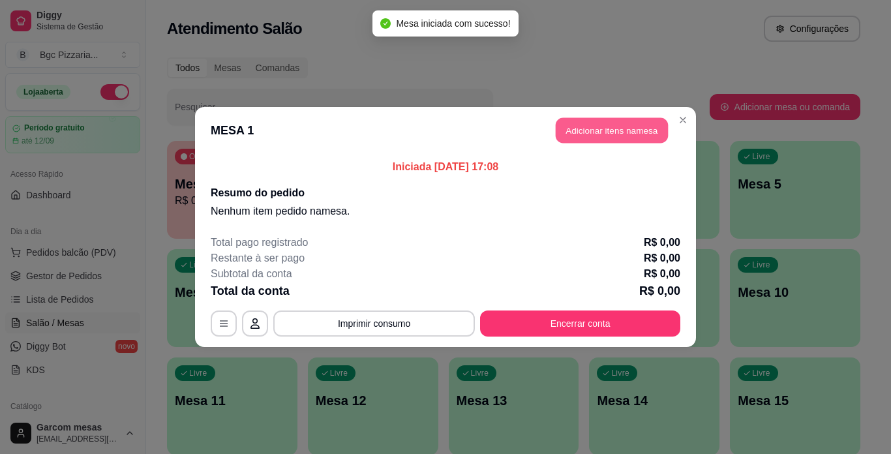
click at [627, 132] on button "Adicionar itens na mesa" at bounding box center [612, 130] width 112 height 25
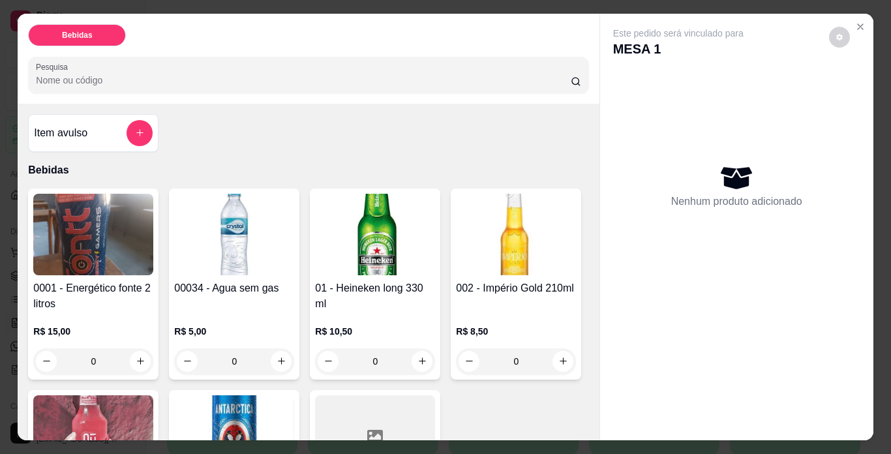
click at [294, 419] on img at bounding box center [234, 436] width 120 height 82
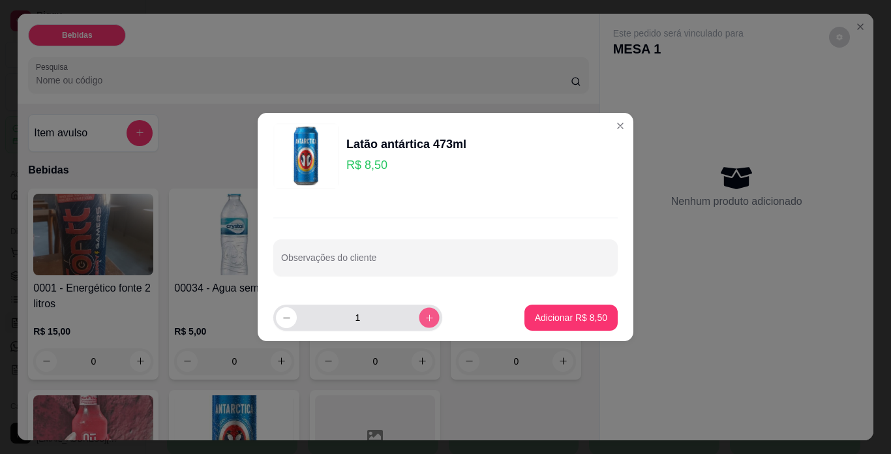
click at [426, 318] on button "increase-product-quantity" at bounding box center [429, 317] width 20 height 20
click at [426, 318] on button "increase-product-quantity" at bounding box center [429, 317] width 21 height 21
type input "4"
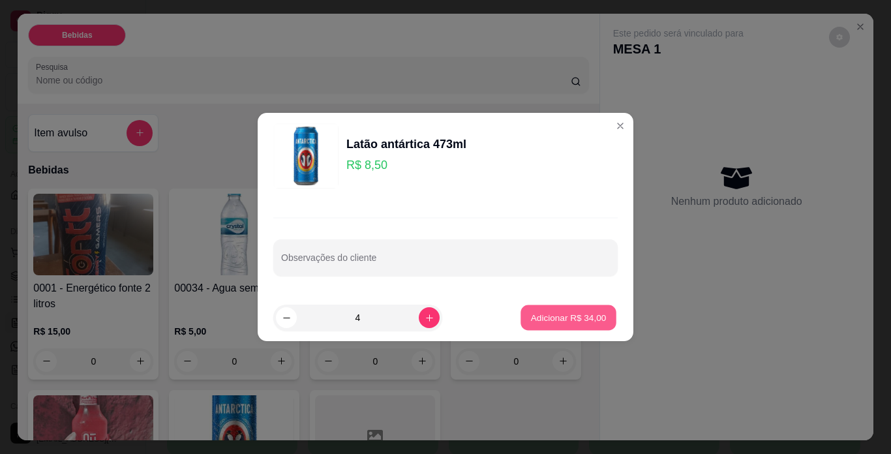
click at [552, 318] on p "Adicionar R$ 34,00" at bounding box center [569, 317] width 76 height 12
type input "4"
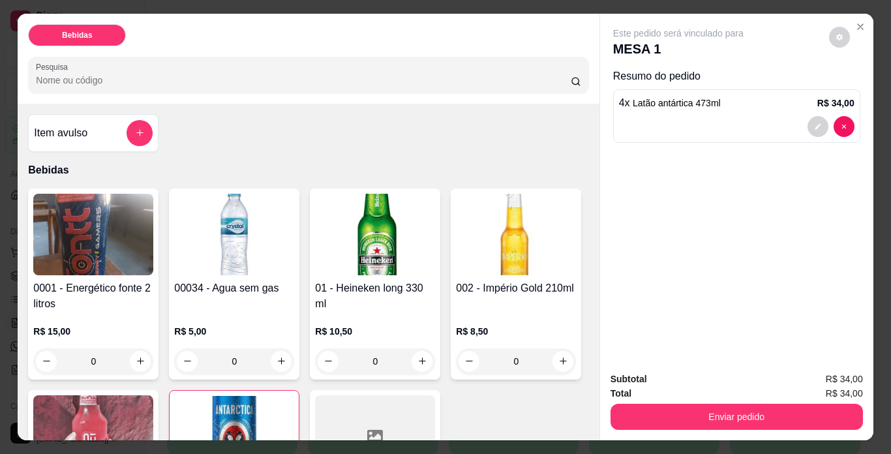
click at [153, 415] on img at bounding box center [93, 436] width 120 height 82
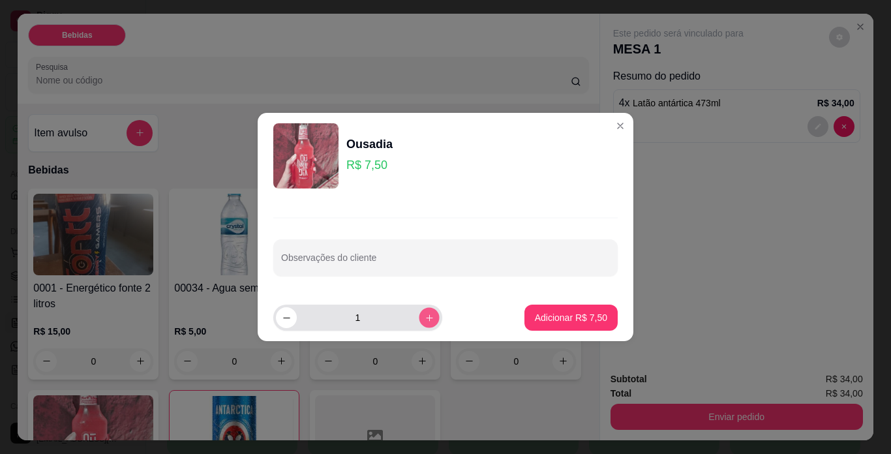
click at [424, 320] on button "increase-product-quantity" at bounding box center [429, 317] width 20 height 20
type input "2"
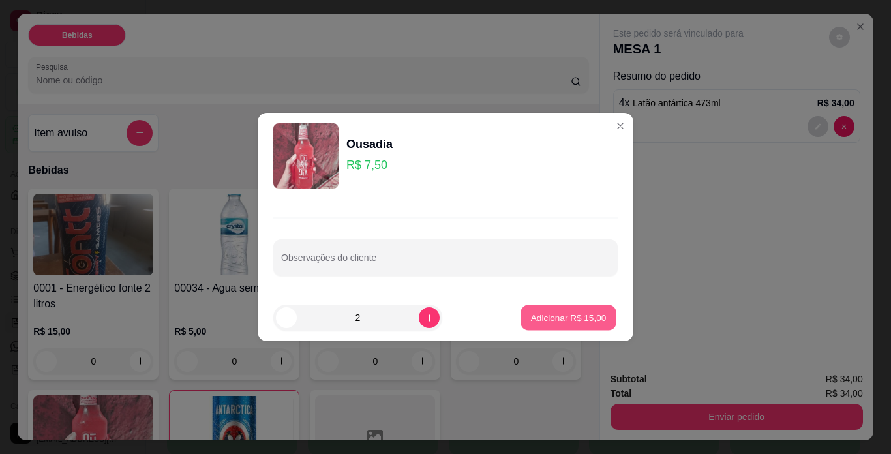
click at [547, 311] on p "Adicionar R$ 15,00" at bounding box center [569, 317] width 76 height 12
type input "2"
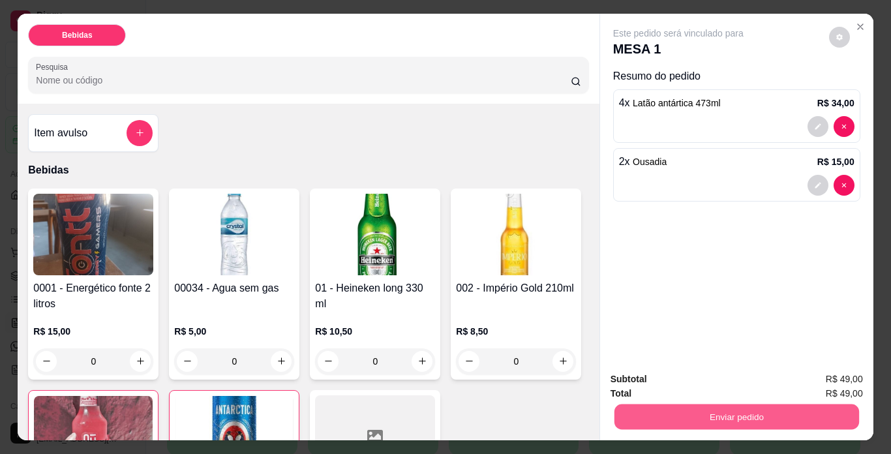
click at [729, 412] on button "Enviar pedido" at bounding box center [736, 416] width 245 height 25
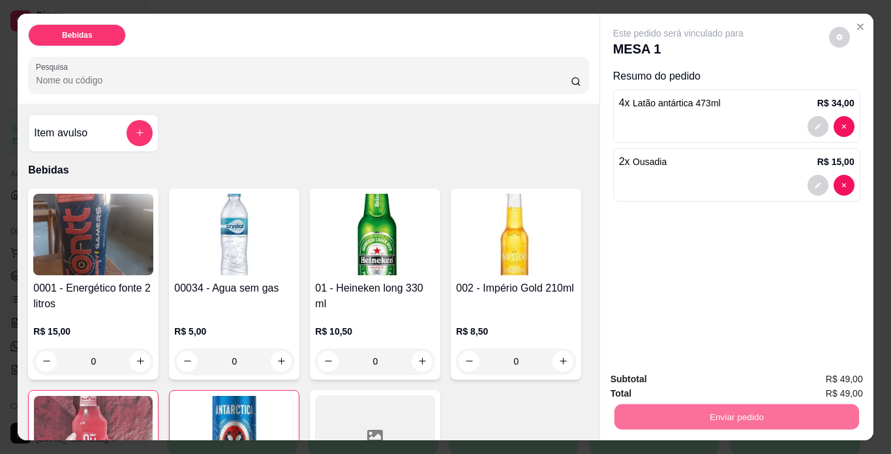
click at [697, 379] on button "Não registrar e enviar pedido" at bounding box center [693, 380] width 132 height 24
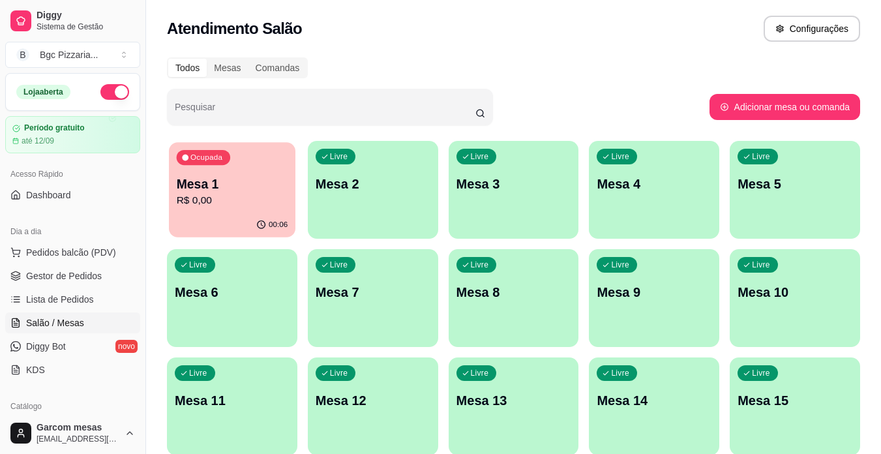
click at [256, 200] on p "R$ 0,00" at bounding box center [233, 200] width 112 height 15
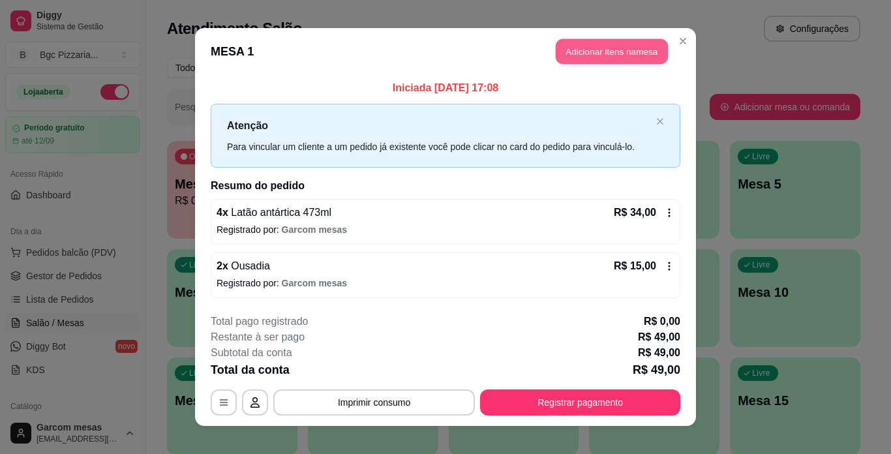
click at [603, 44] on button "Adicionar itens na mesa" at bounding box center [612, 51] width 112 height 25
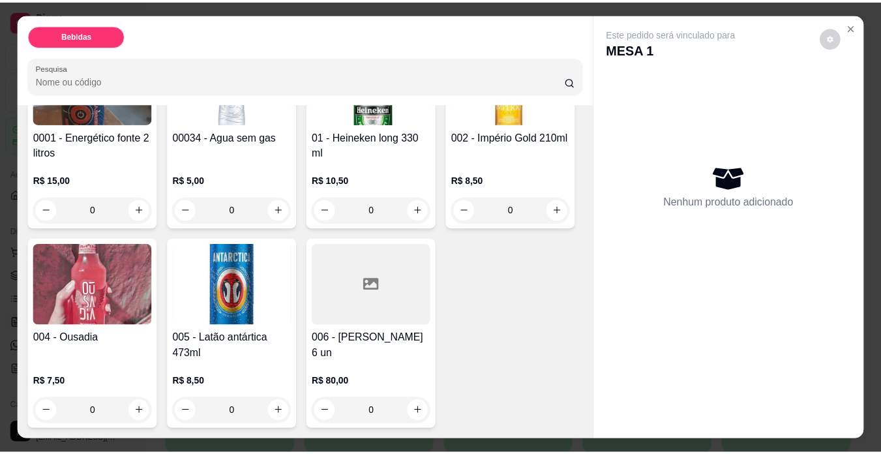
scroll to position [261, 0]
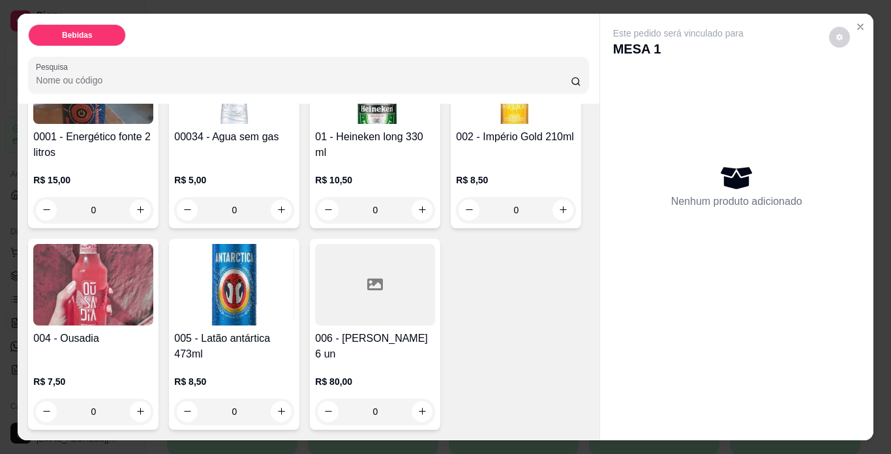
click at [315, 325] on div at bounding box center [375, 285] width 120 height 82
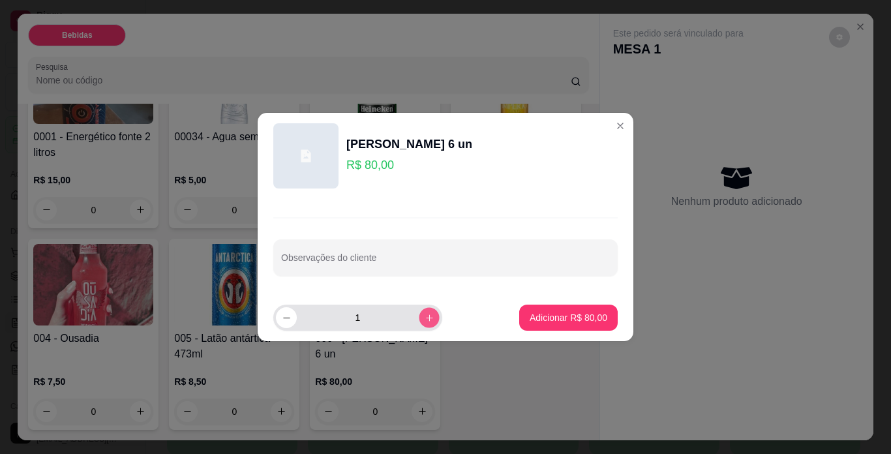
click at [425, 321] on icon "increase-product-quantity" at bounding box center [430, 318] width 10 height 10
type input "2"
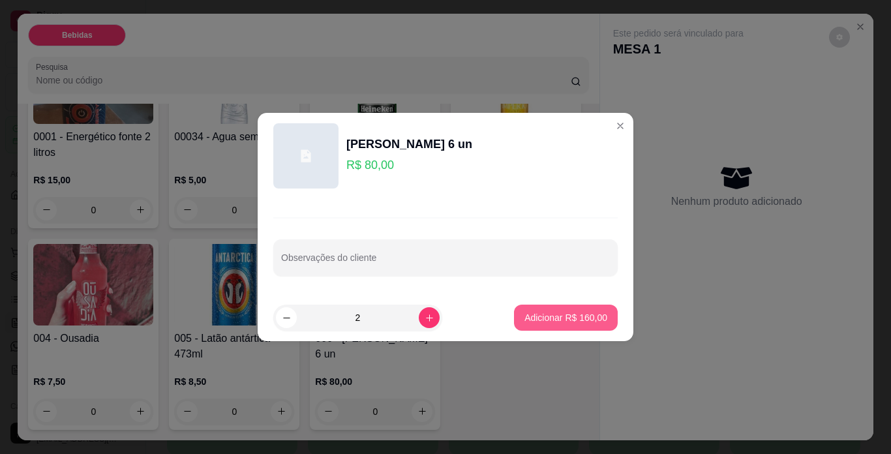
click at [541, 309] on button "Adicionar R$ 160,00" at bounding box center [566, 318] width 104 height 26
type input "2"
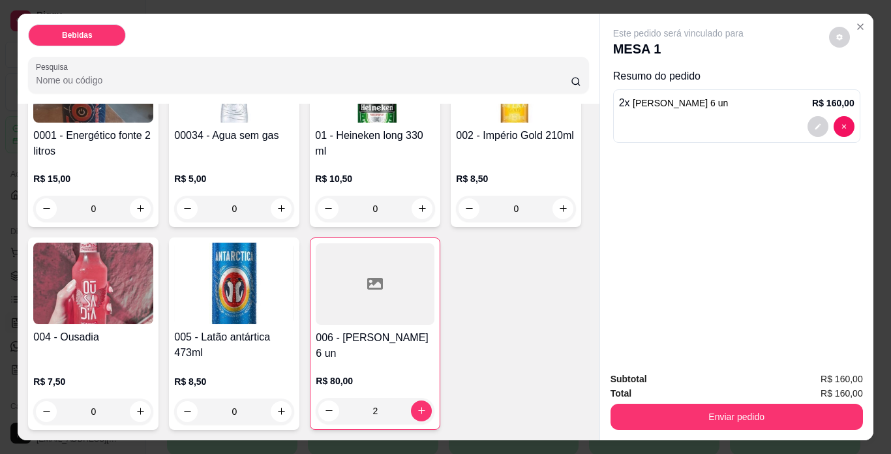
click at [456, 159] on div "002 - Império Gold 210ml" at bounding box center [516, 143] width 120 height 31
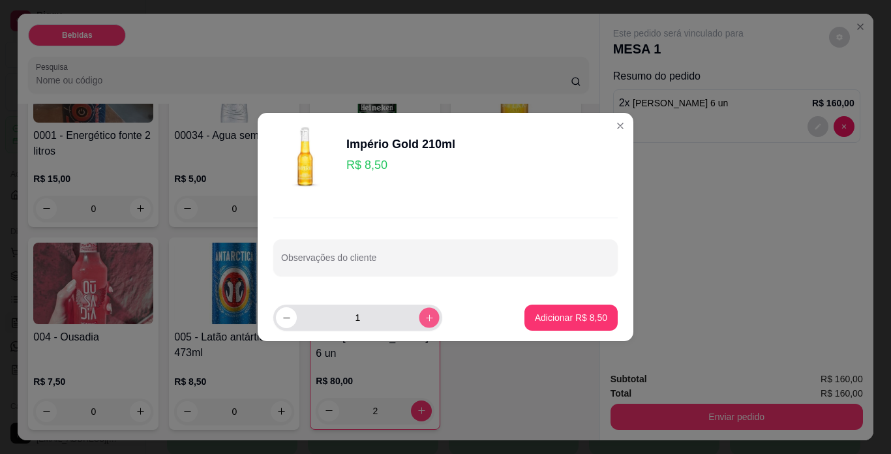
click at [425, 318] on icon "increase-product-quantity" at bounding box center [430, 318] width 10 height 10
type input "4"
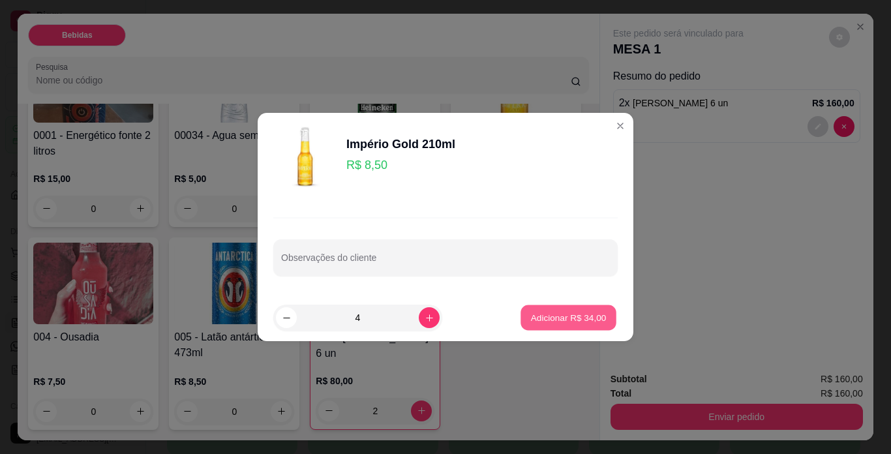
click at [536, 320] on p "Adicionar R$ 34,00" at bounding box center [569, 317] width 76 height 12
type input "4"
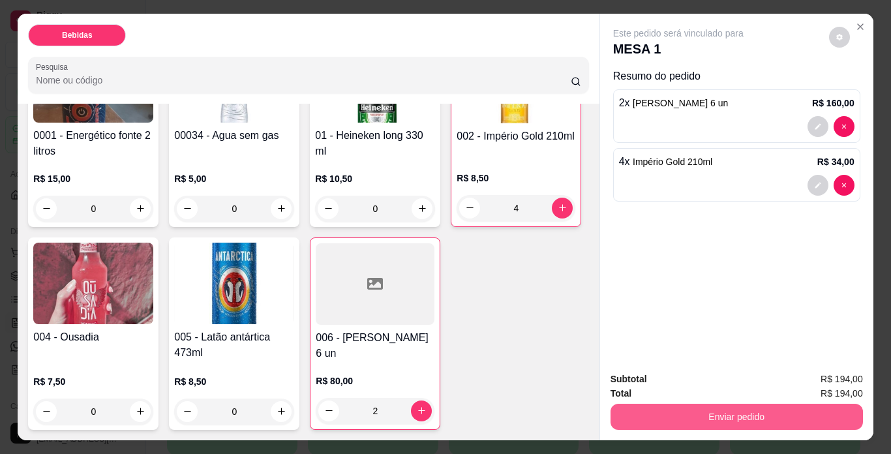
click at [743, 412] on button "Enviar pedido" at bounding box center [736, 417] width 252 height 26
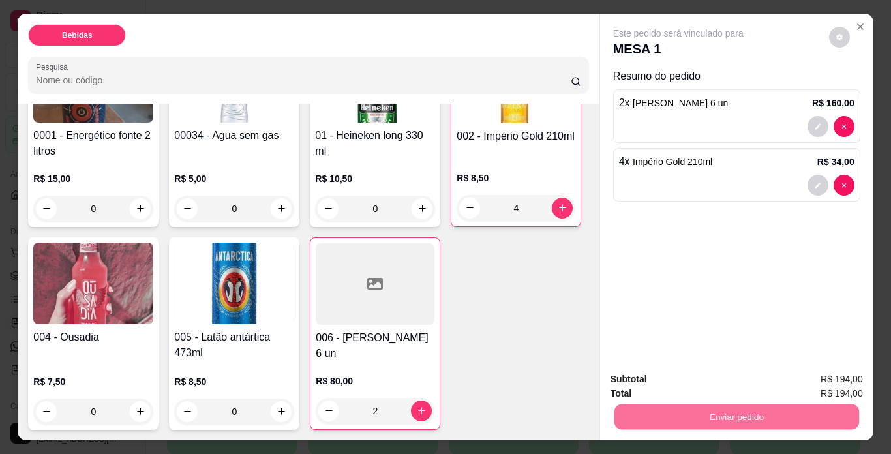
click at [742, 380] on button "Não registrar e enviar pedido" at bounding box center [693, 380] width 136 height 25
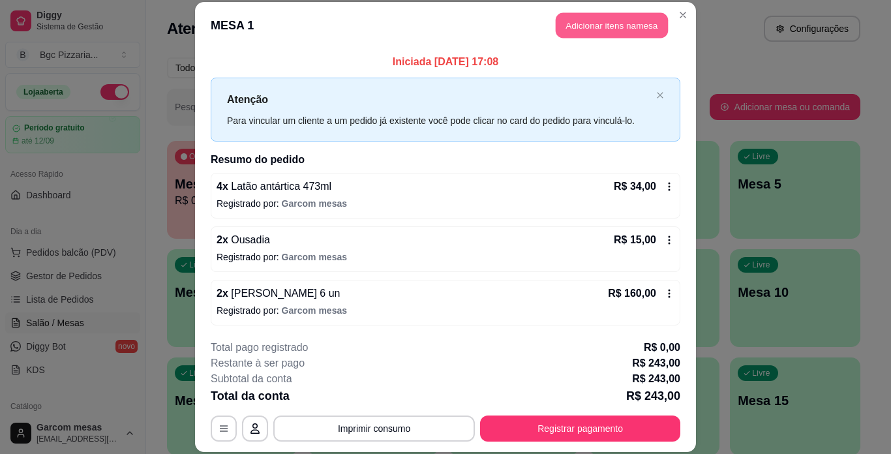
click at [654, 25] on button "Adicionar itens na mesa" at bounding box center [612, 25] width 112 height 25
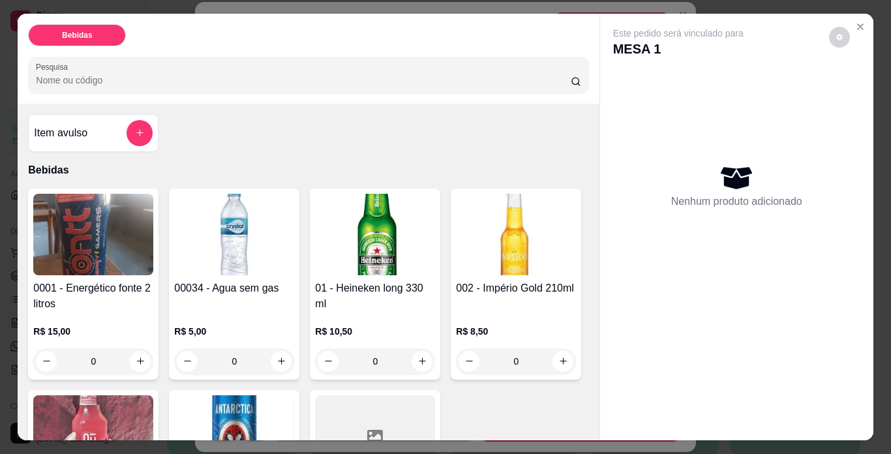
click at [357, 290] on h4 "01 - Heineken long 330 ml" at bounding box center [375, 295] width 120 height 31
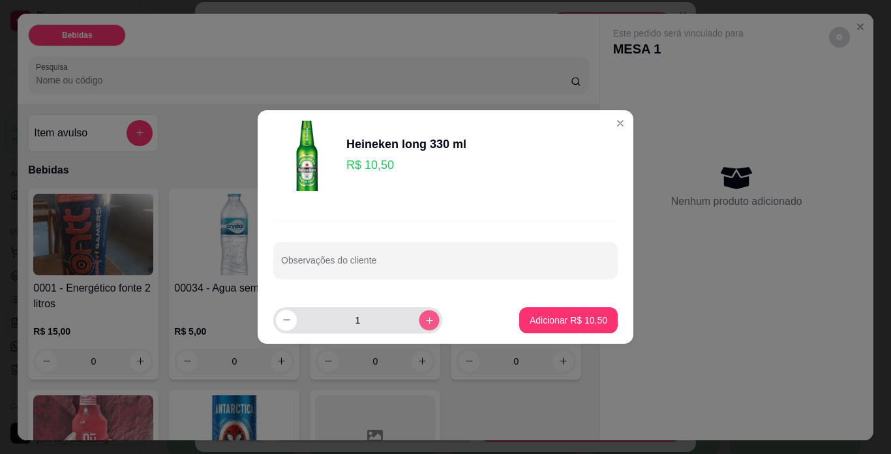
click at [425, 318] on button "increase-product-quantity" at bounding box center [429, 320] width 20 height 20
click at [425, 318] on button "increase-product-quantity" at bounding box center [429, 320] width 21 height 21
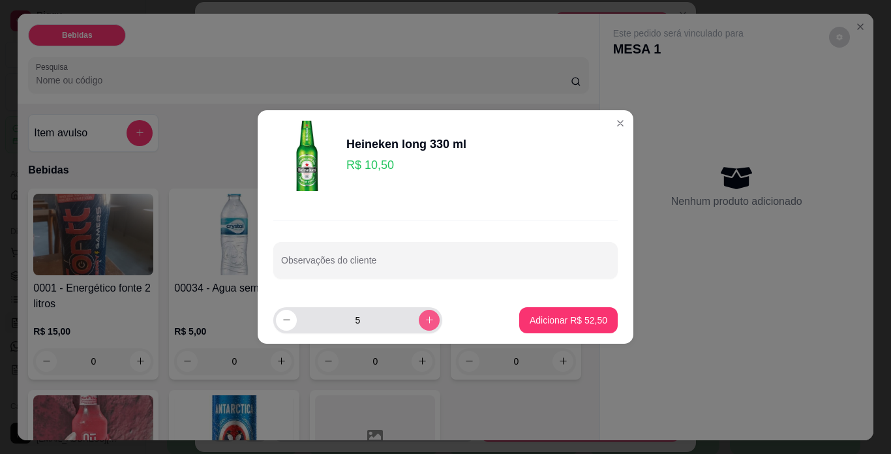
type input "6"
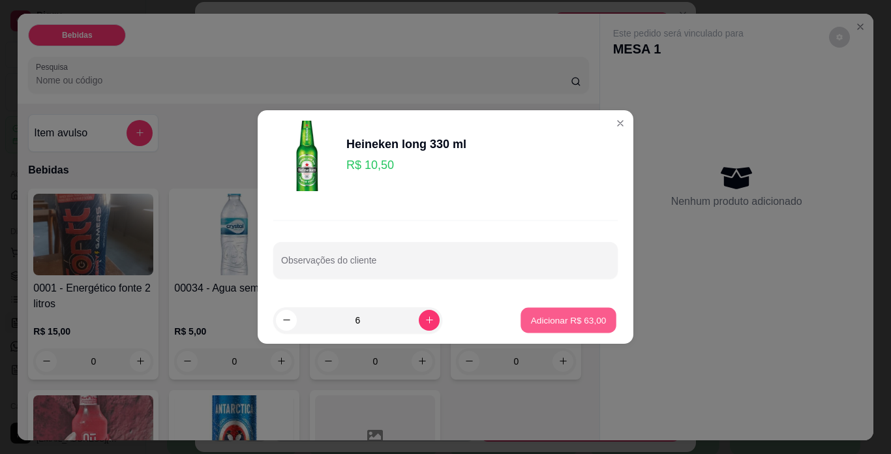
click at [556, 320] on p "Adicionar R$ 63,00" at bounding box center [569, 320] width 76 height 12
type input "6"
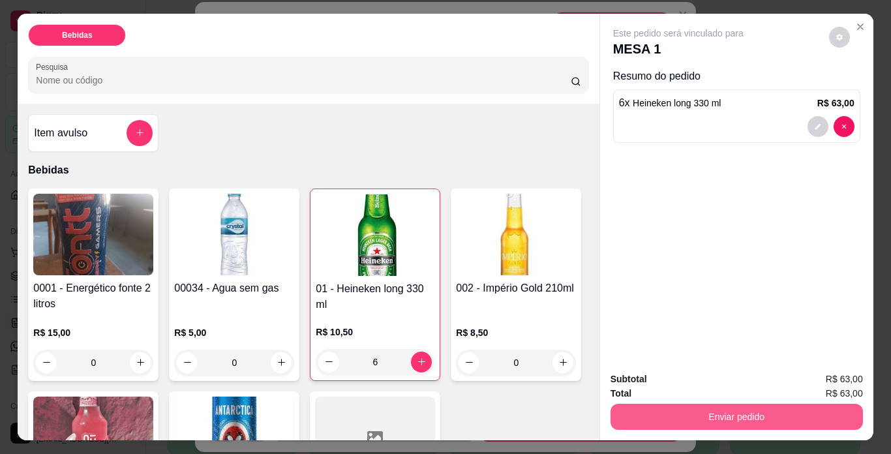
click at [733, 412] on button "Enviar pedido" at bounding box center [736, 417] width 252 height 26
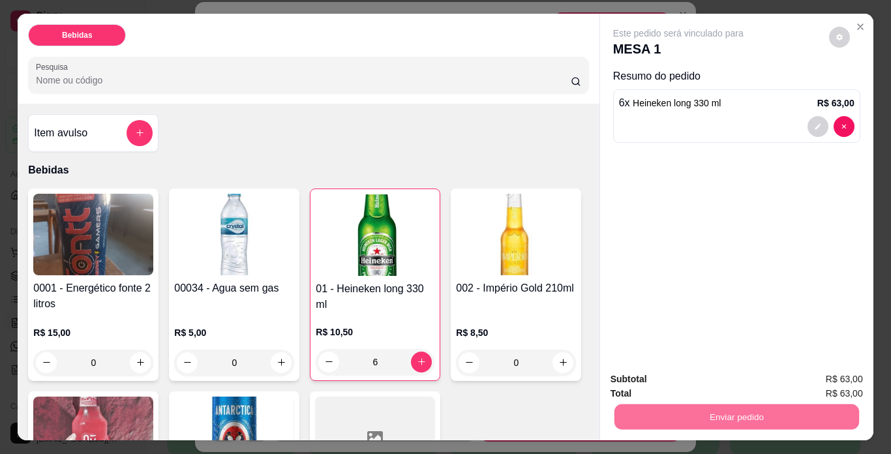
click at [716, 383] on button "Não registrar e enviar pedido" at bounding box center [693, 380] width 136 height 25
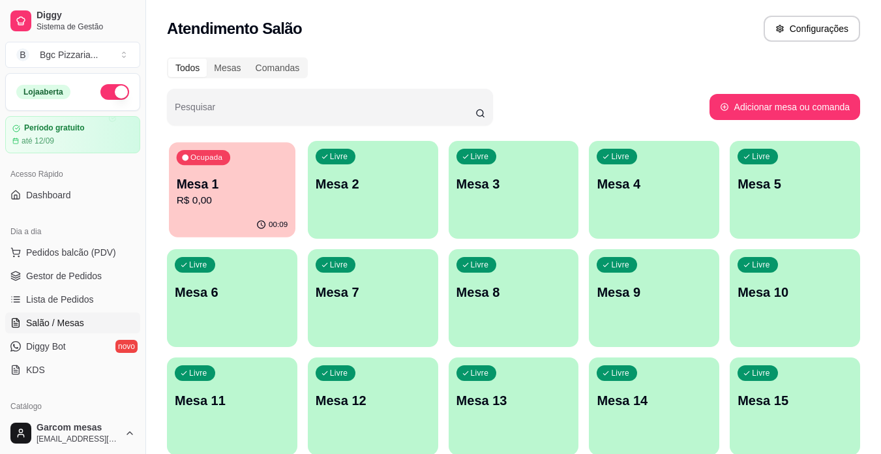
click at [197, 208] on p "R$ 0,00" at bounding box center [233, 200] width 112 height 15
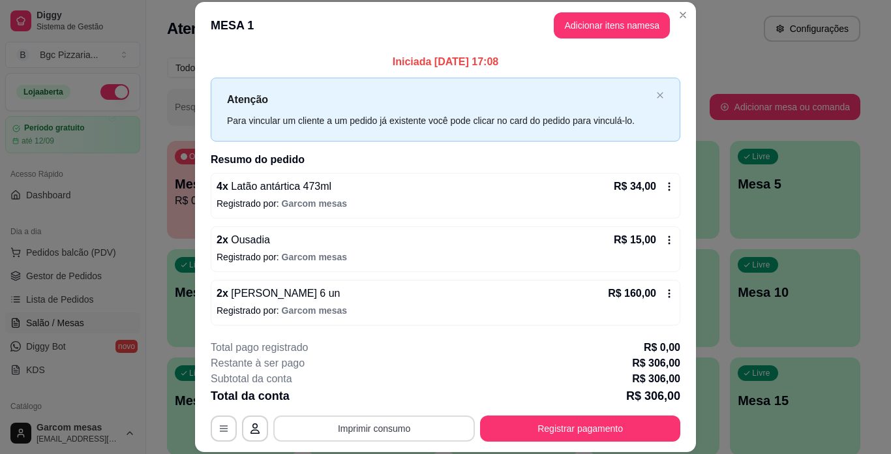
click at [402, 423] on button "Imprimir consumo" at bounding box center [374, 428] width 202 height 26
click at [400, 398] on button "Impressora" at bounding box center [372, 398] width 91 height 20
click at [533, 425] on button "Registrar pagamento" at bounding box center [580, 428] width 200 height 26
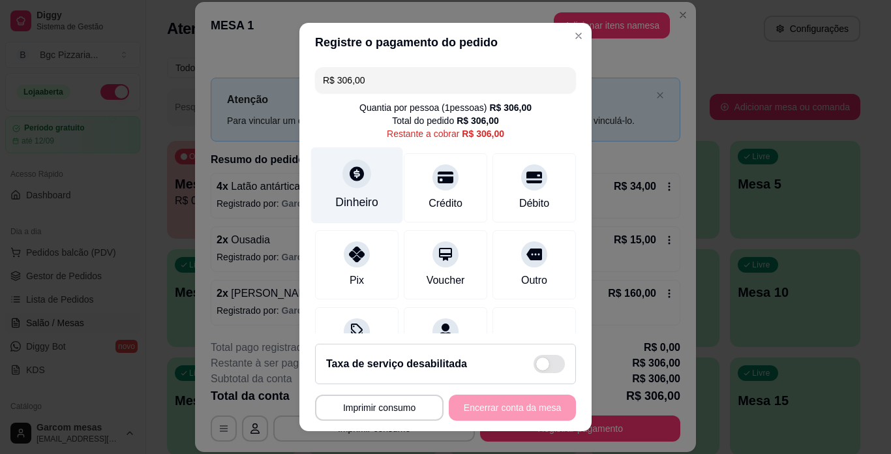
click at [350, 203] on div "Dinheiro" at bounding box center [356, 202] width 43 height 17
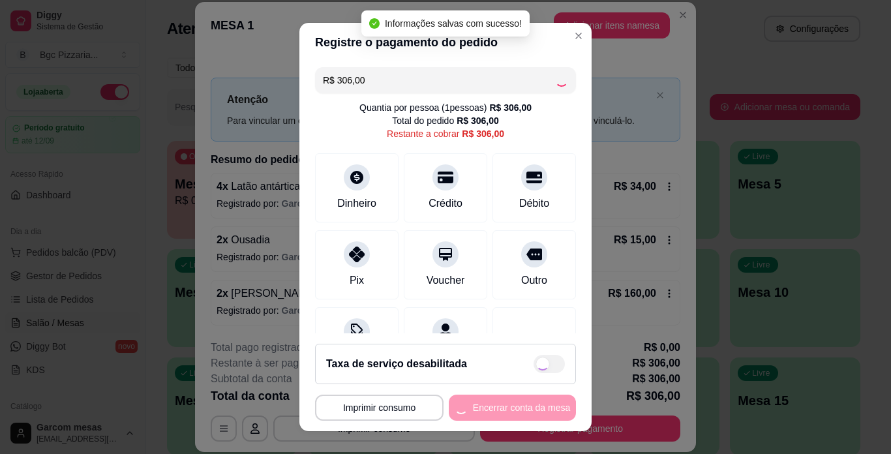
type input "R$ 0,00"
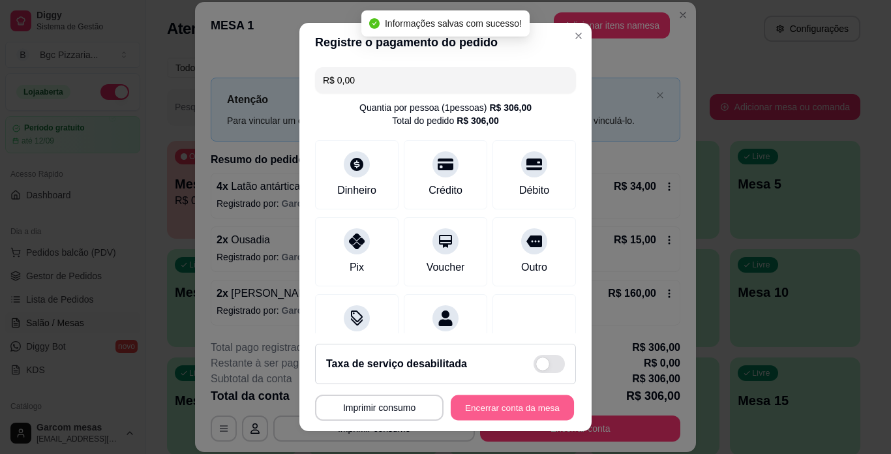
click at [502, 408] on button "Encerrar conta da mesa" at bounding box center [512, 407] width 123 height 25
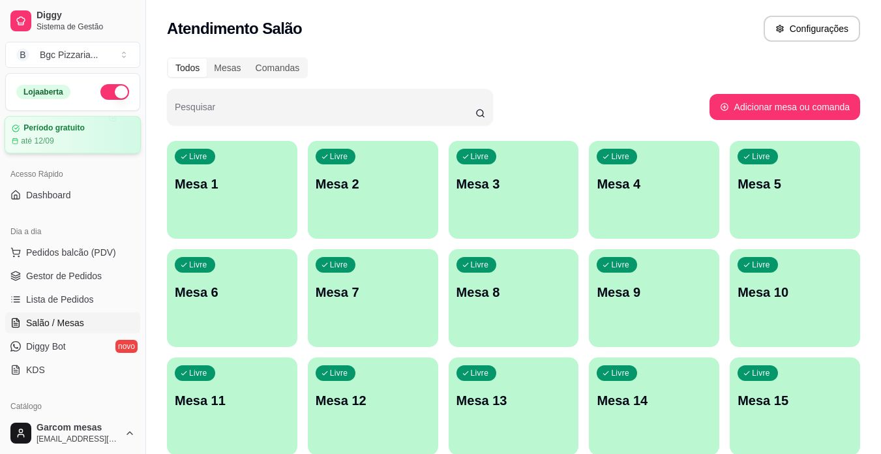
click at [92, 134] on div "Período gratuito até 12/09" at bounding box center [73, 134] width 122 height 23
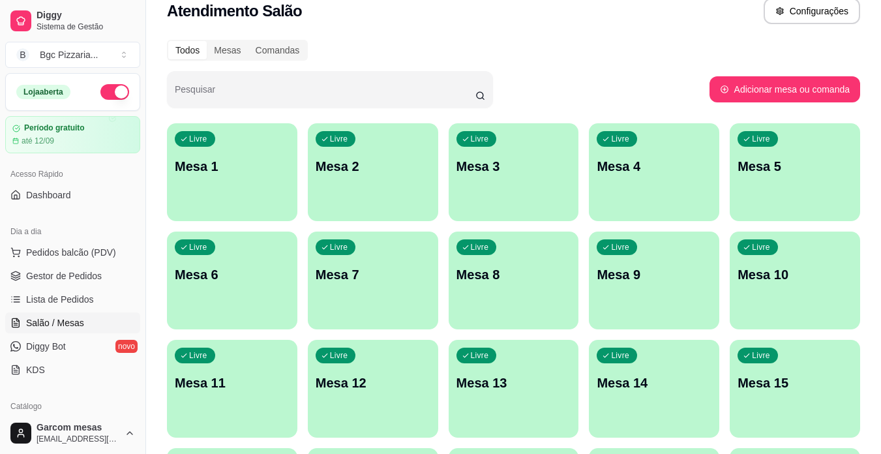
scroll to position [0, 0]
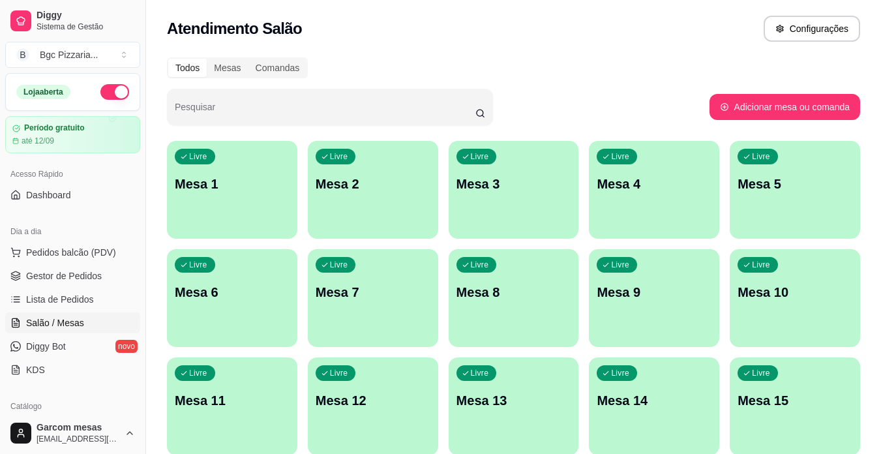
click at [100, 93] on button "button" at bounding box center [114, 92] width 29 height 16
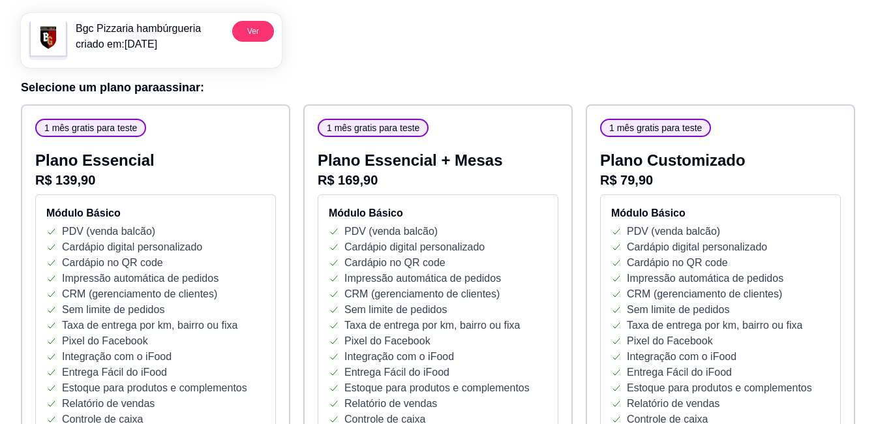
scroll to position [188, 0]
